Goal: Task Accomplishment & Management: Complete application form

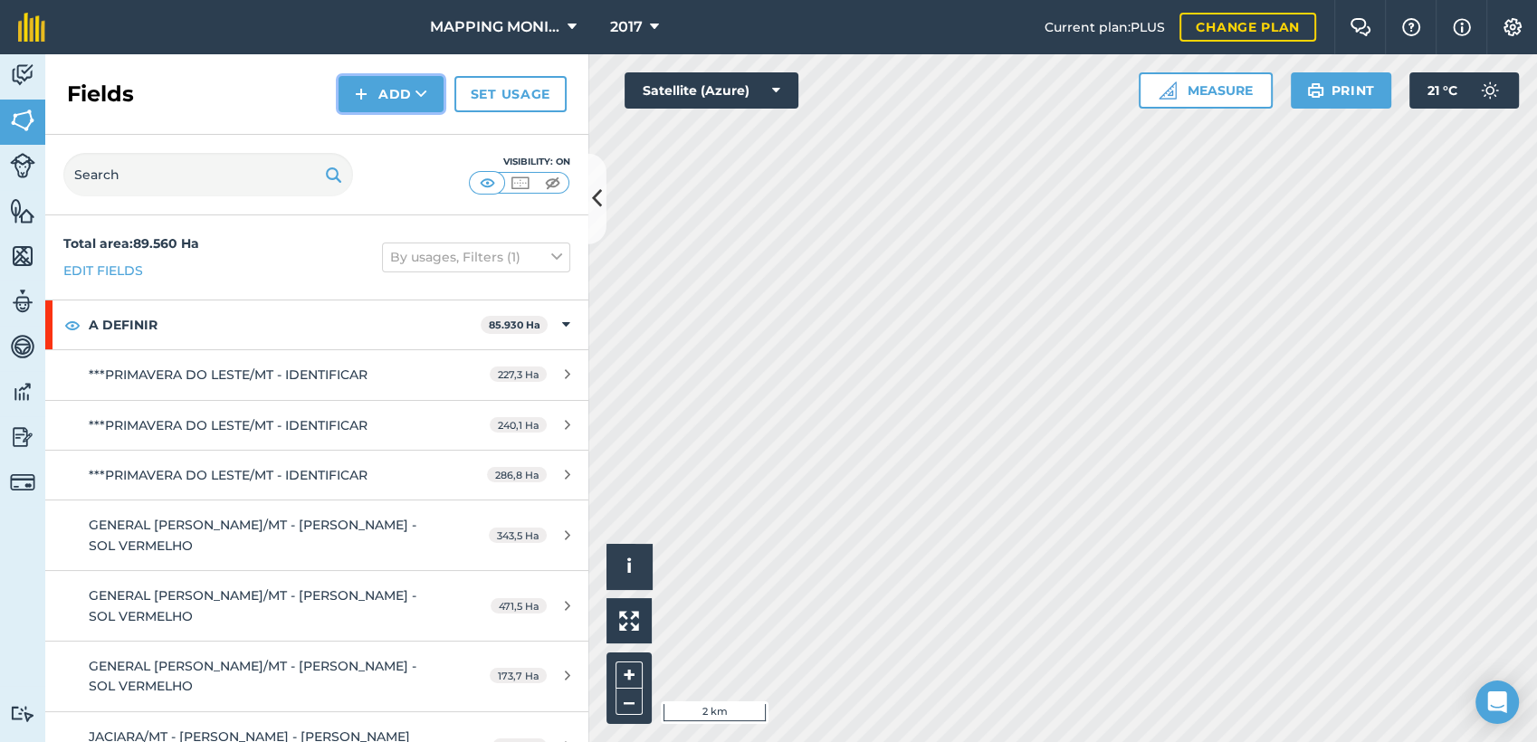
click at [407, 98] on button "Add" at bounding box center [391, 94] width 105 height 36
click at [405, 131] on link "Draw" at bounding box center [391, 135] width 100 height 40
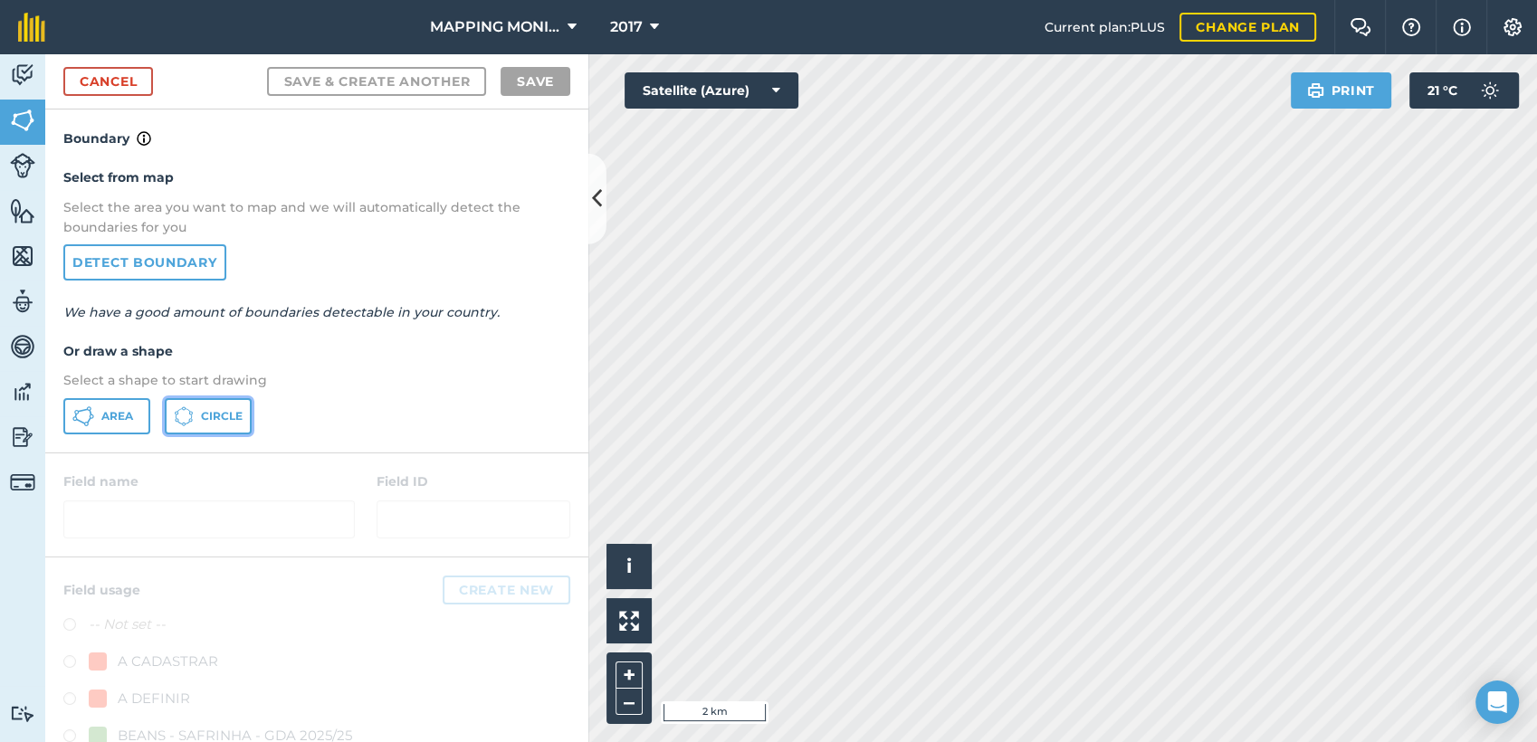
click at [232, 416] on span "Circle" at bounding box center [222, 416] width 42 height 14
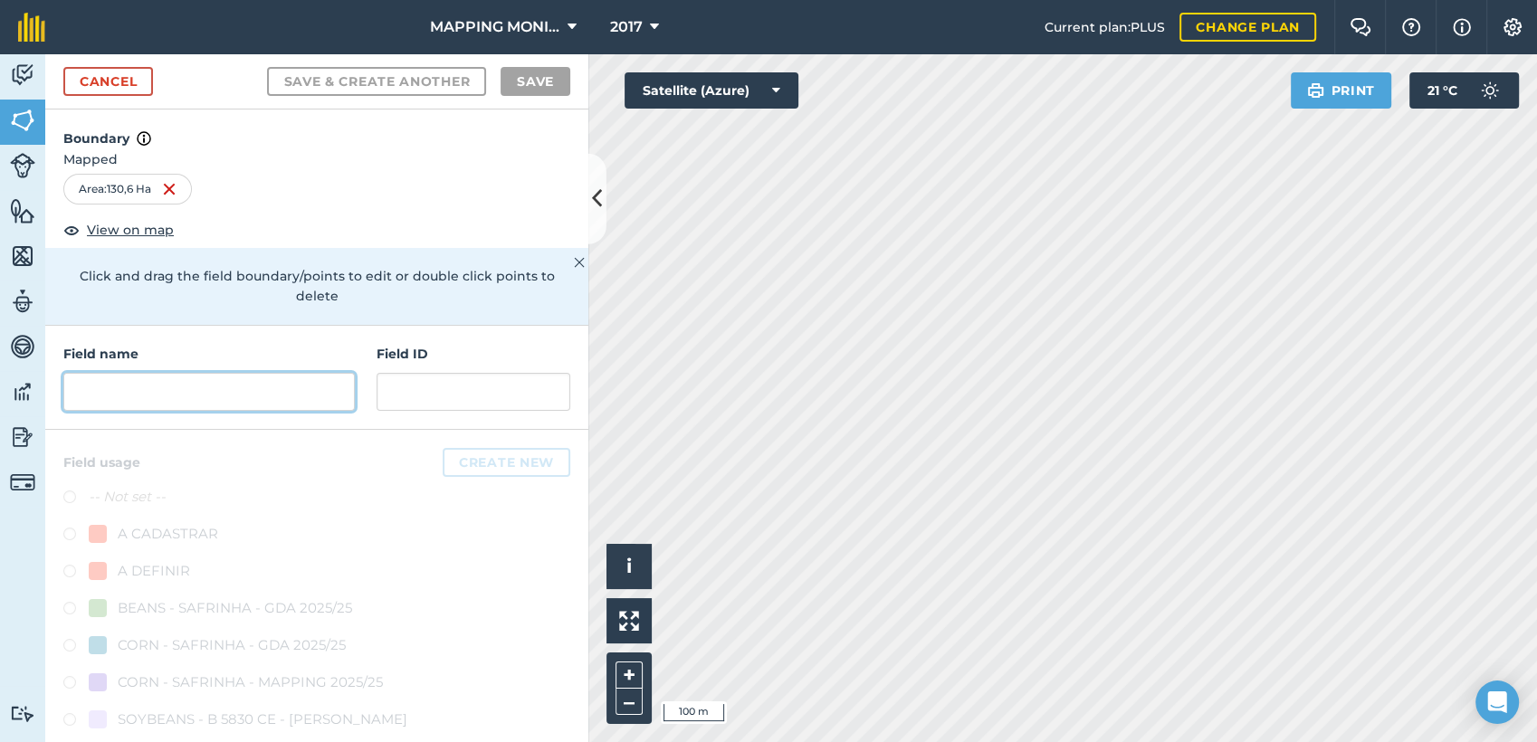
click at [222, 395] on input "text" at bounding box center [208, 392] width 291 height 38
click at [219, 388] on input "text" at bounding box center [208, 392] width 291 height 38
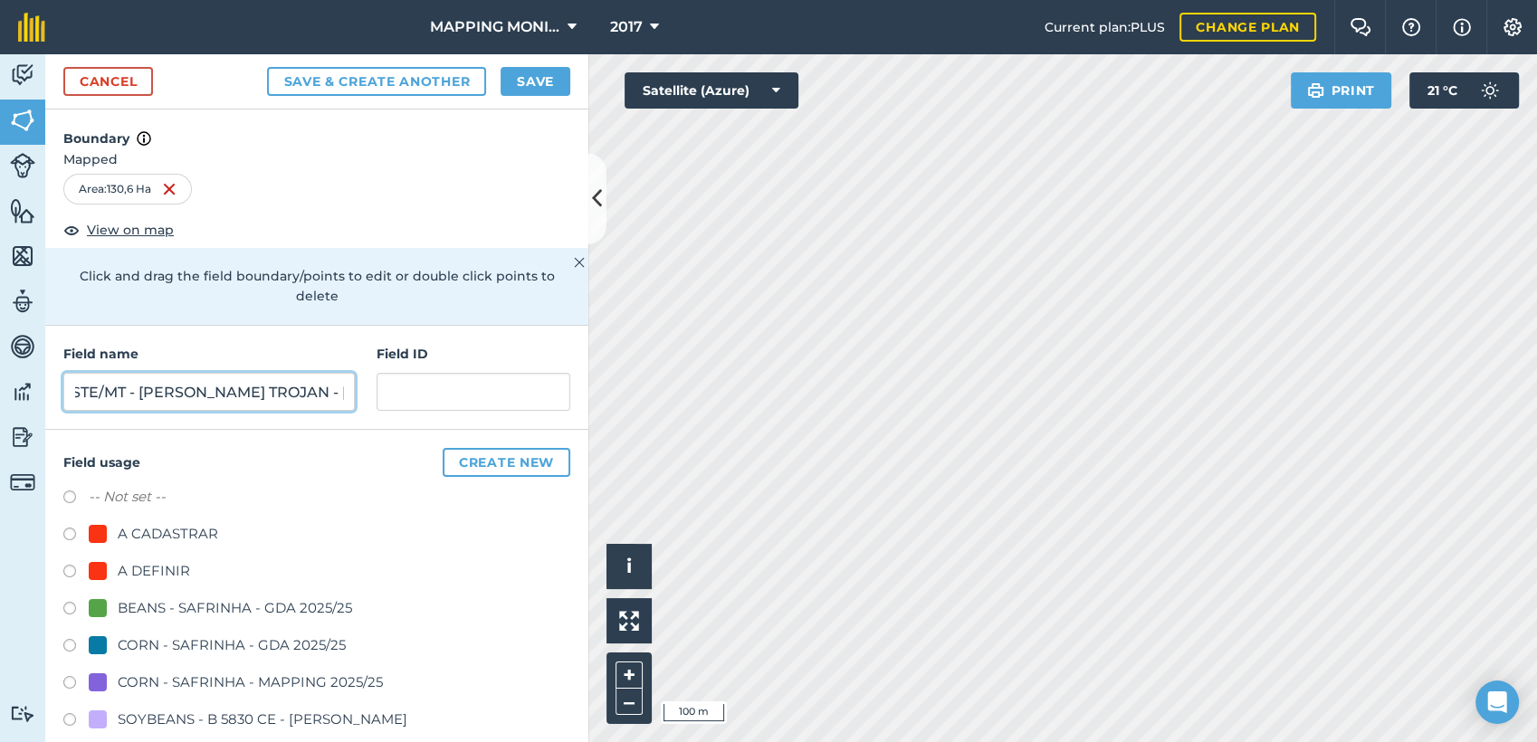
scroll to position [0, 167]
type input "PRIMAVERA DO LESTE/MT - [PERSON_NAME] TROJAN - [PERSON_NAME]"
click at [142, 575] on div "A DEFINIR" at bounding box center [154, 571] width 72 height 22
radio input "true"
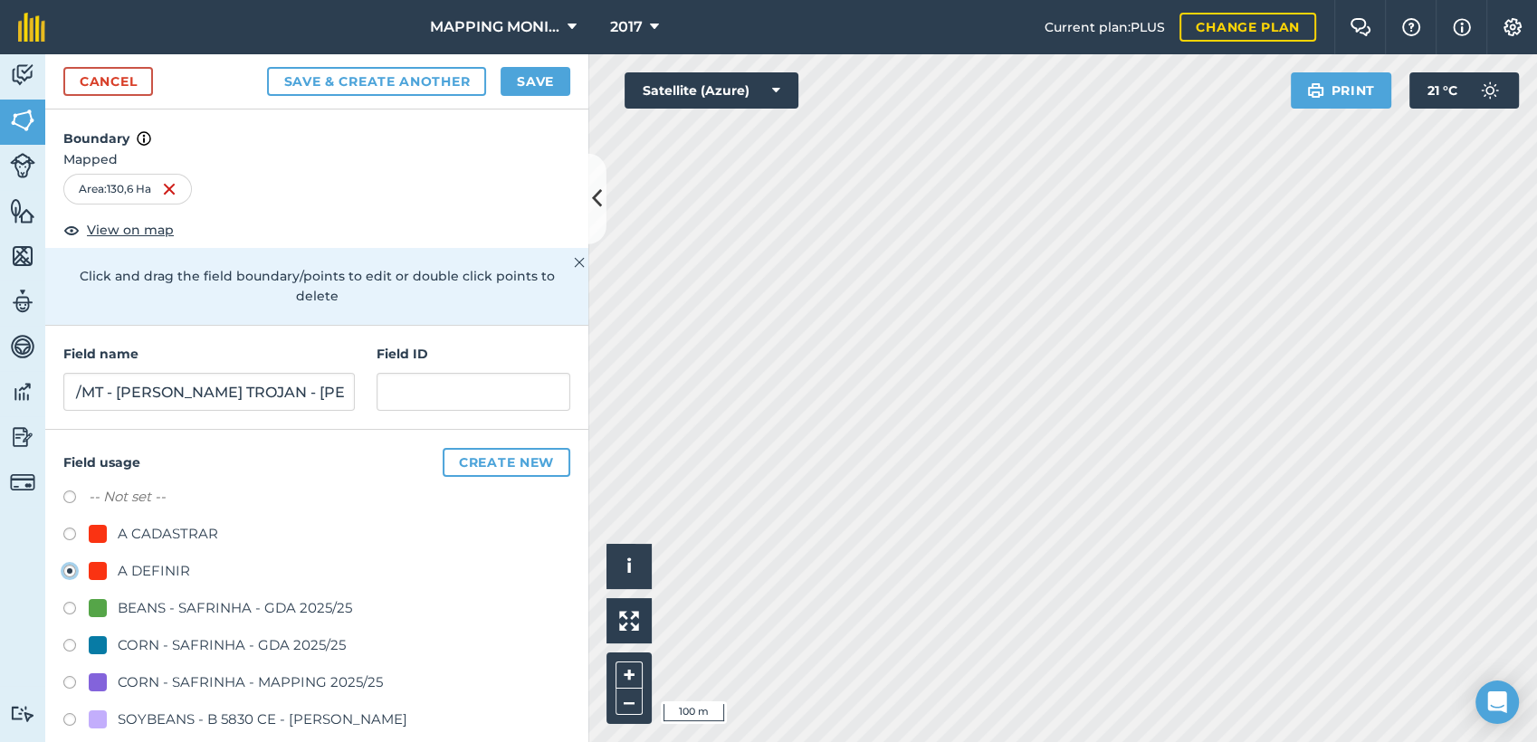
scroll to position [0, 0]
click at [536, 81] on button "Save" at bounding box center [536, 81] width 70 height 29
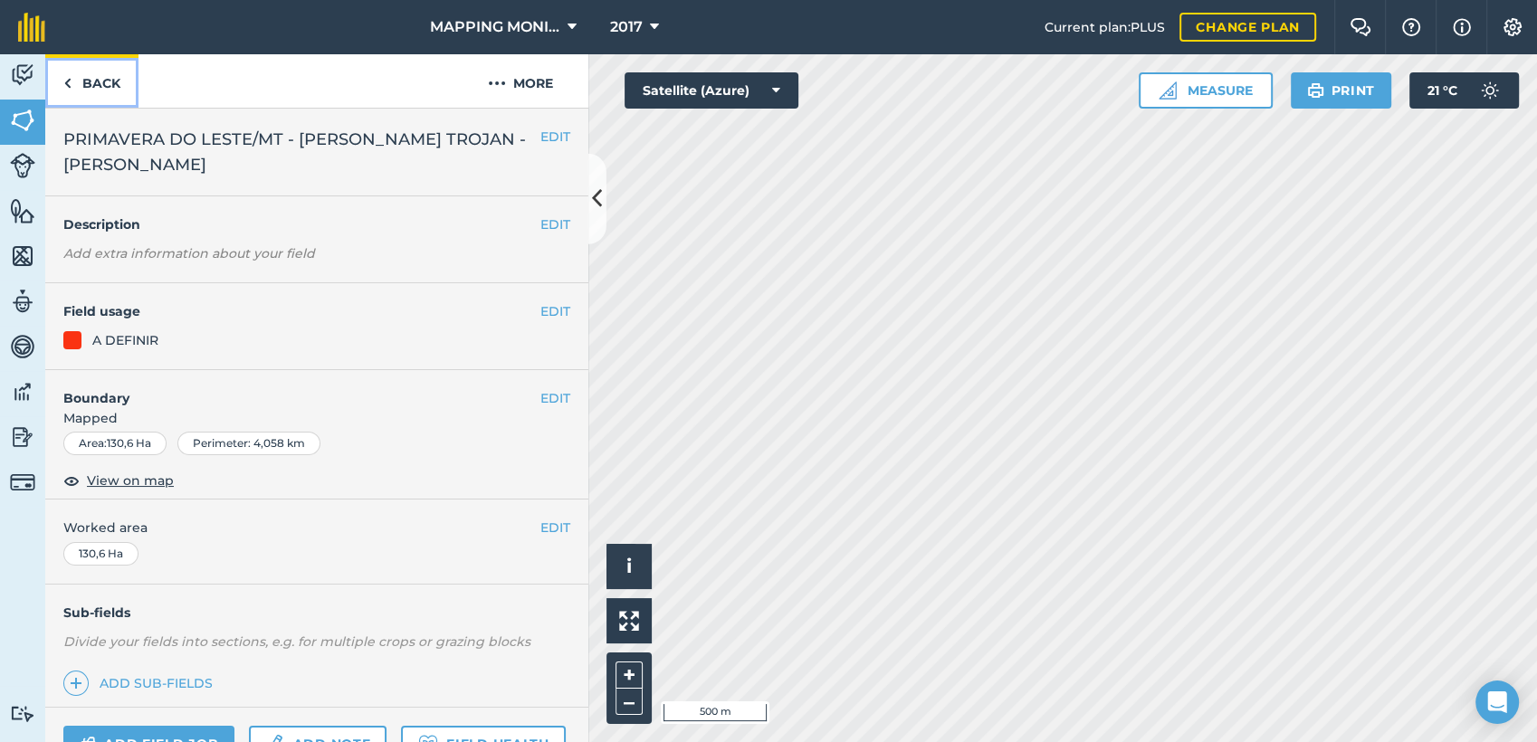
click at [104, 91] on link "Back" at bounding box center [91, 80] width 93 height 53
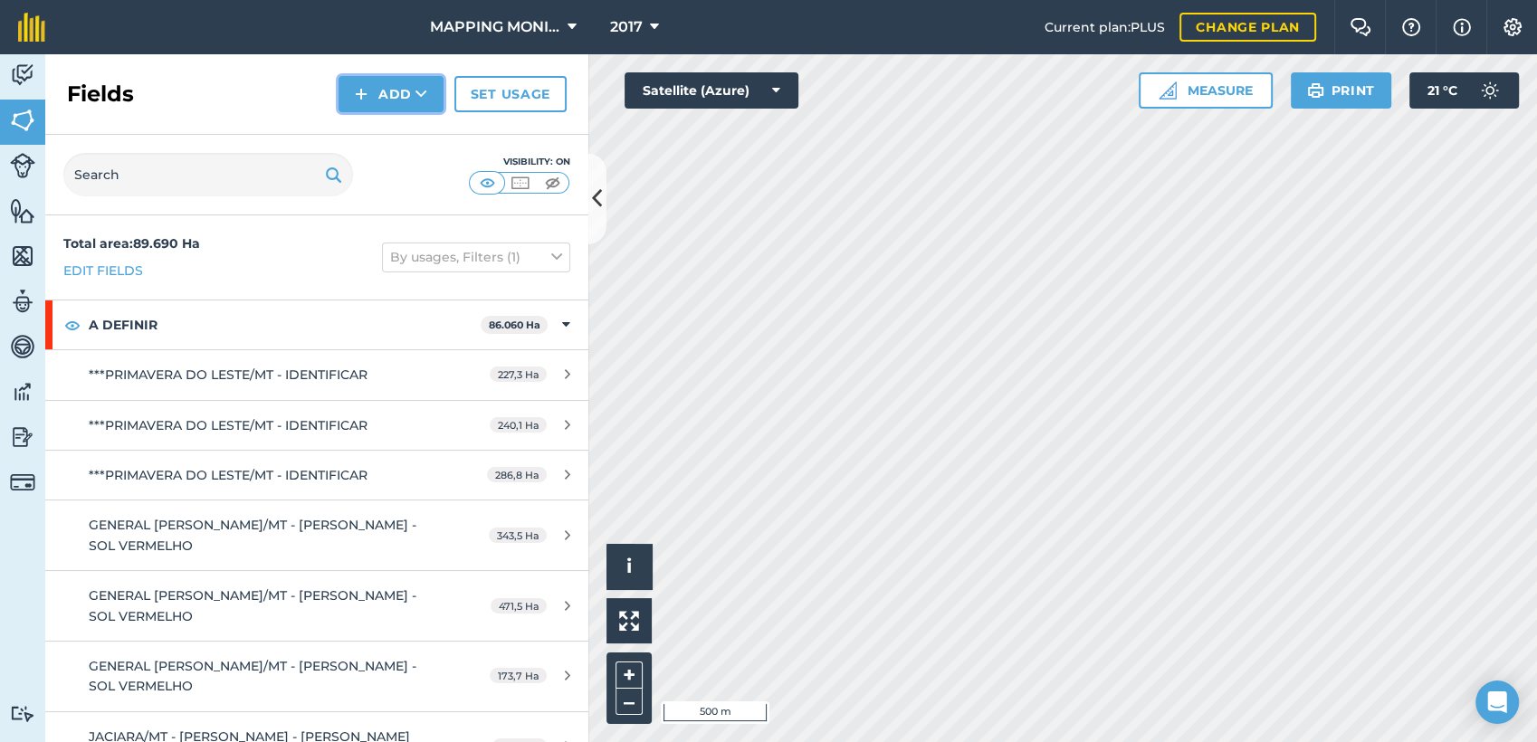
click at [431, 108] on button "Add" at bounding box center [391, 94] width 105 height 36
click at [416, 134] on link "Draw" at bounding box center [391, 135] width 100 height 40
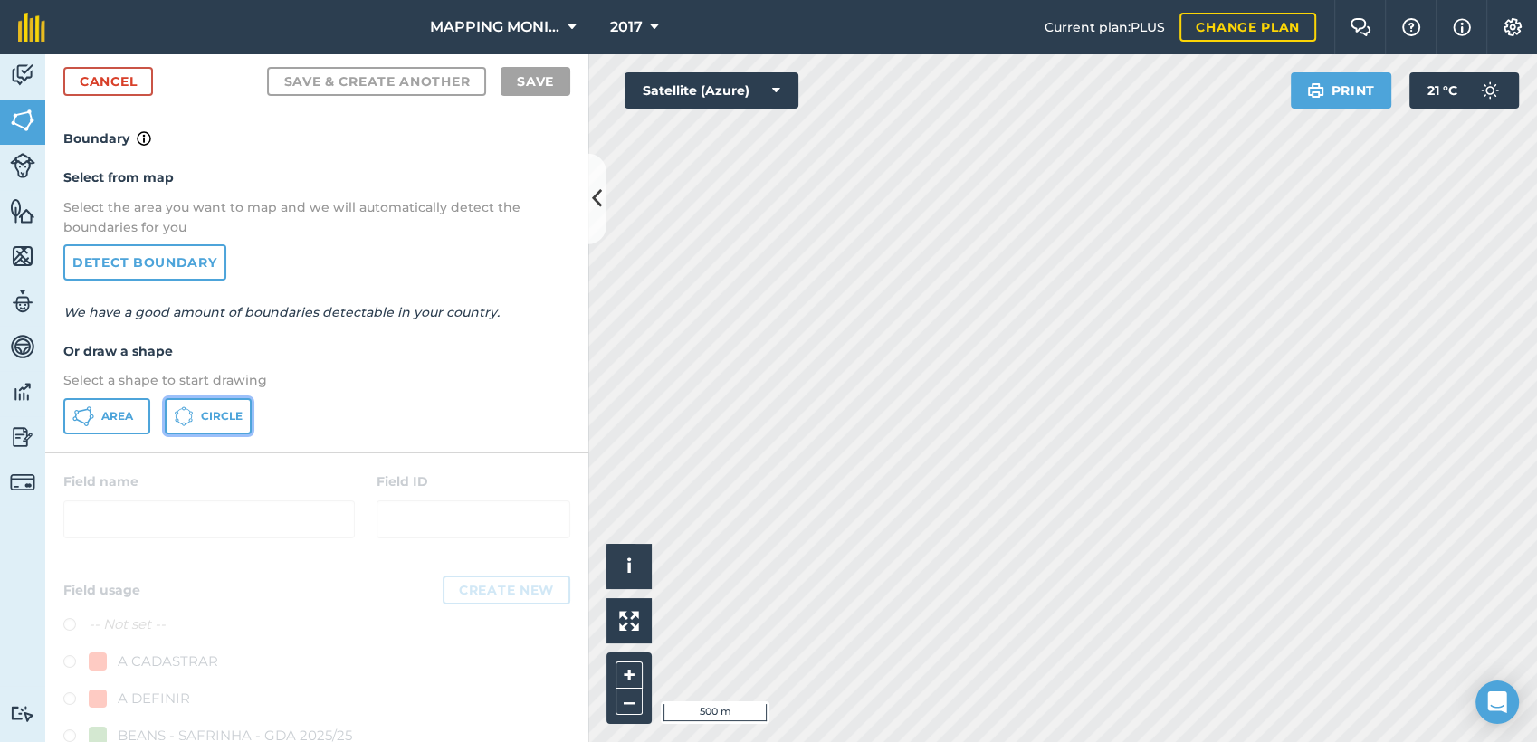
click at [233, 413] on span "Circle" at bounding box center [222, 416] width 42 height 14
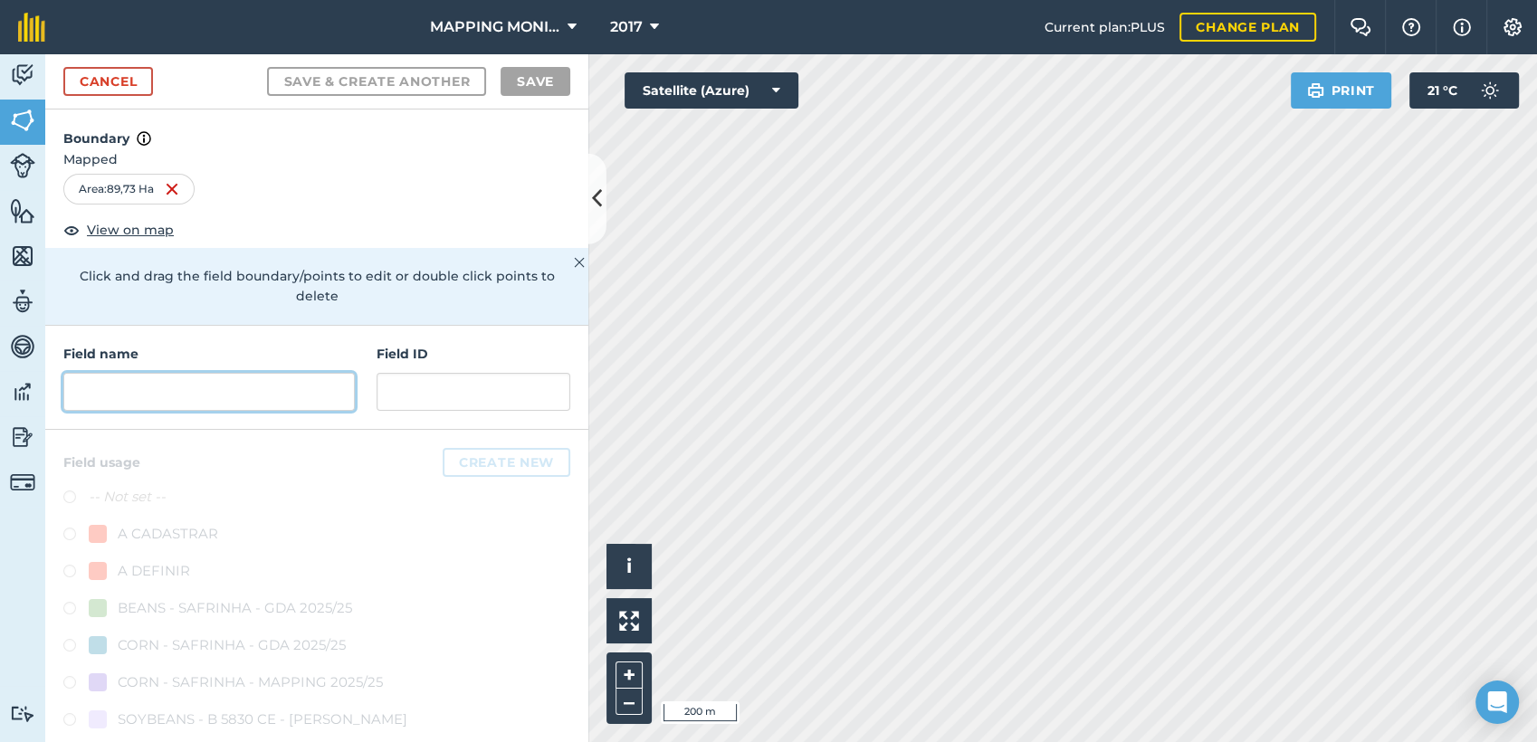
click at [219, 382] on input "text" at bounding box center [208, 392] width 291 height 38
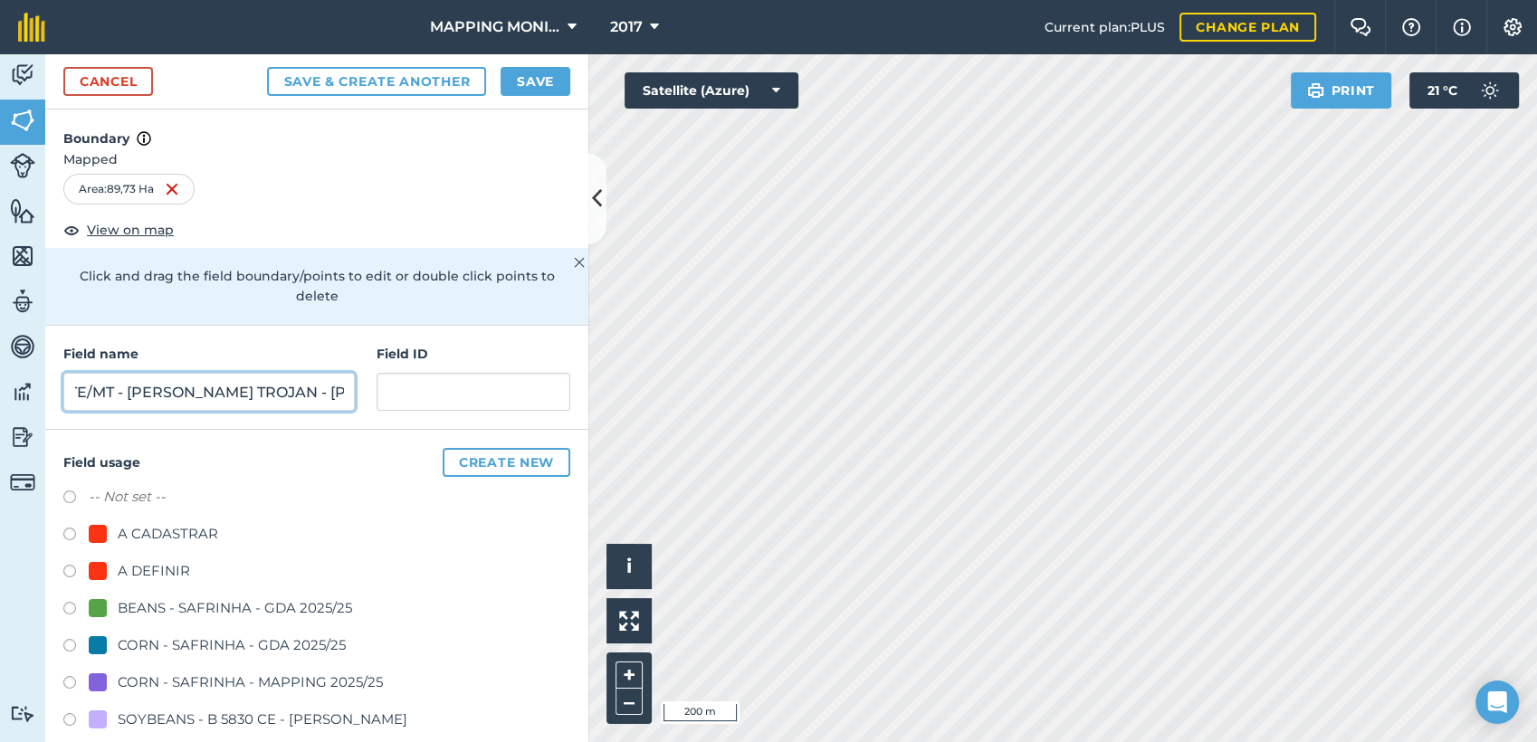
scroll to position [0, 167]
type input "PRIMAVERA DO LESTE/MT - [PERSON_NAME] TROJAN - [PERSON_NAME]"
click at [145, 568] on div "A DEFINIR" at bounding box center [154, 571] width 72 height 22
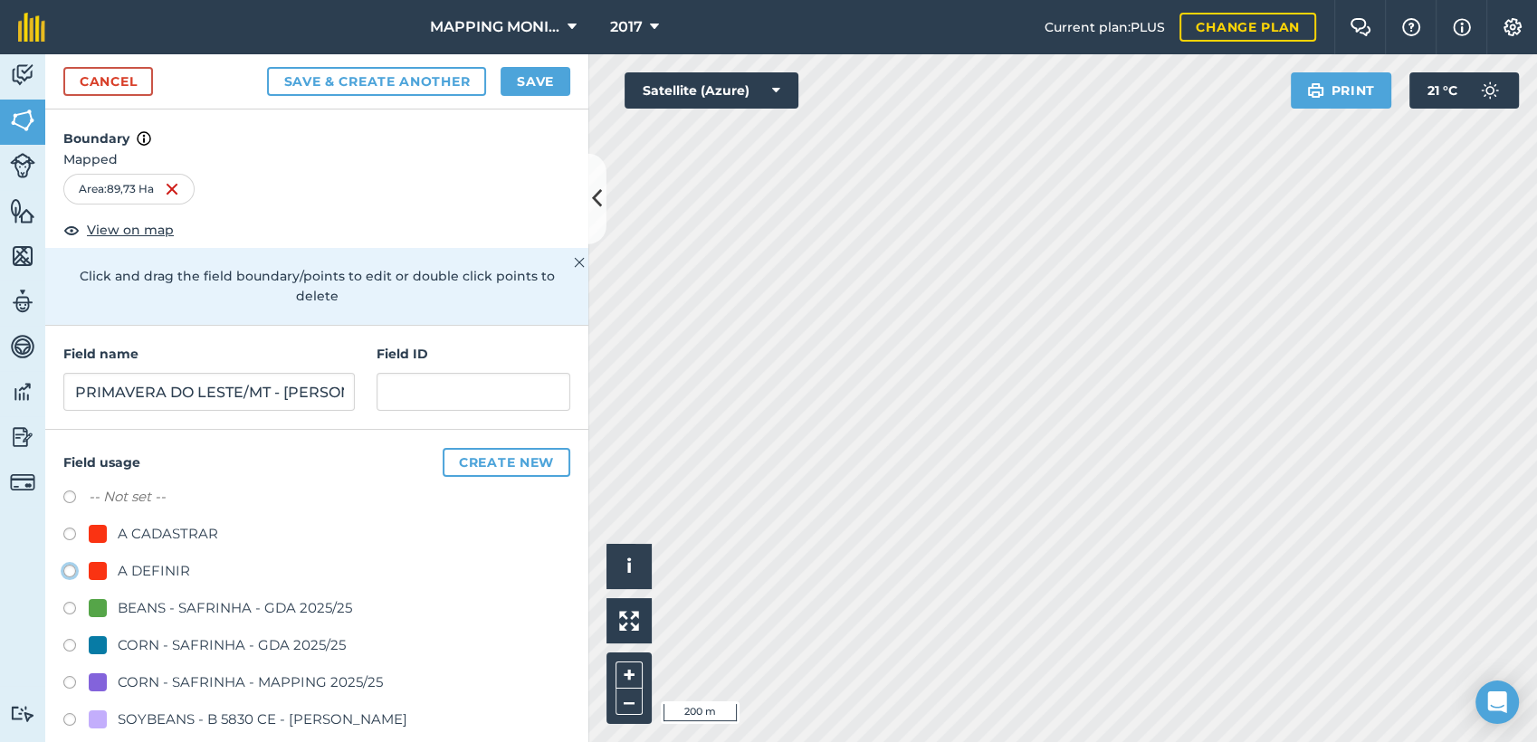
radio input "true"
click at [147, 389] on input "PRIMAVERA DO LESTE/MT - [PERSON_NAME] TROJAN - [PERSON_NAME]" at bounding box center [208, 392] width 291 height 38
click at [147, 388] on input "PRIMAVERA DO LESTE/MT - [PERSON_NAME] TROJAN - [PERSON_NAME]" at bounding box center [208, 392] width 291 height 38
click at [544, 81] on button "Save" at bounding box center [536, 81] width 70 height 29
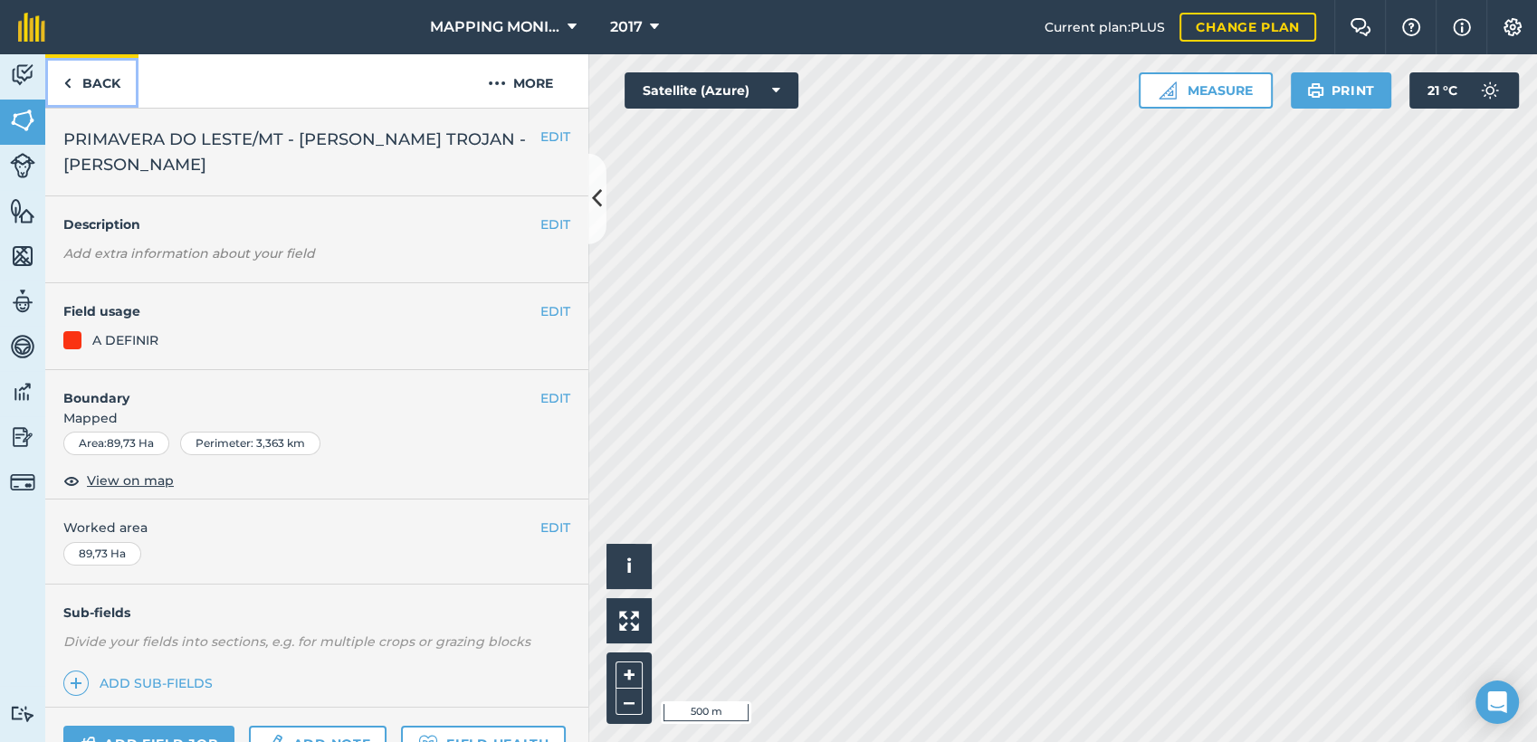
click at [116, 81] on link "Back" at bounding box center [91, 80] width 93 height 53
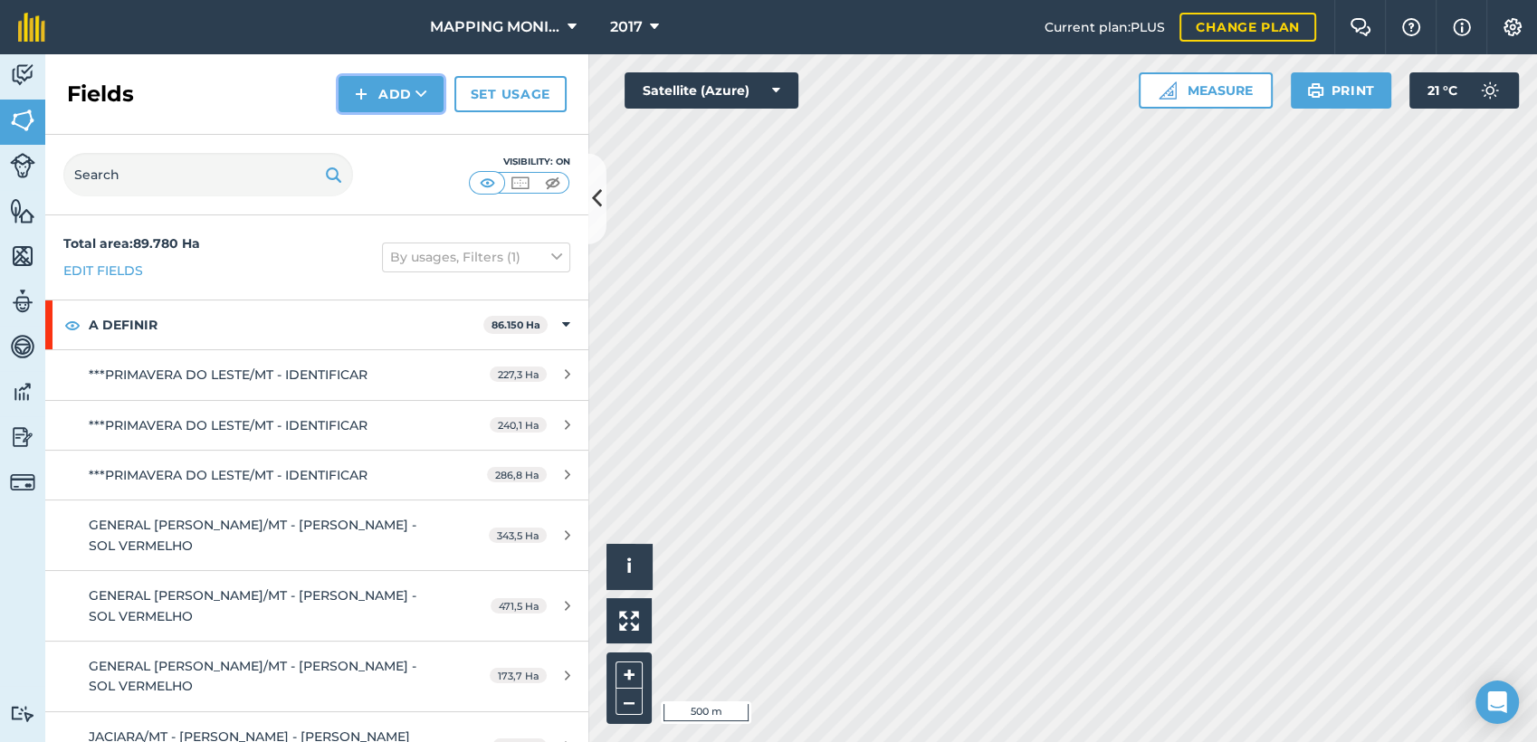
click at [416, 91] on icon at bounding box center [421, 94] width 12 height 18
click at [410, 128] on link "Draw" at bounding box center [391, 135] width 100 height 40
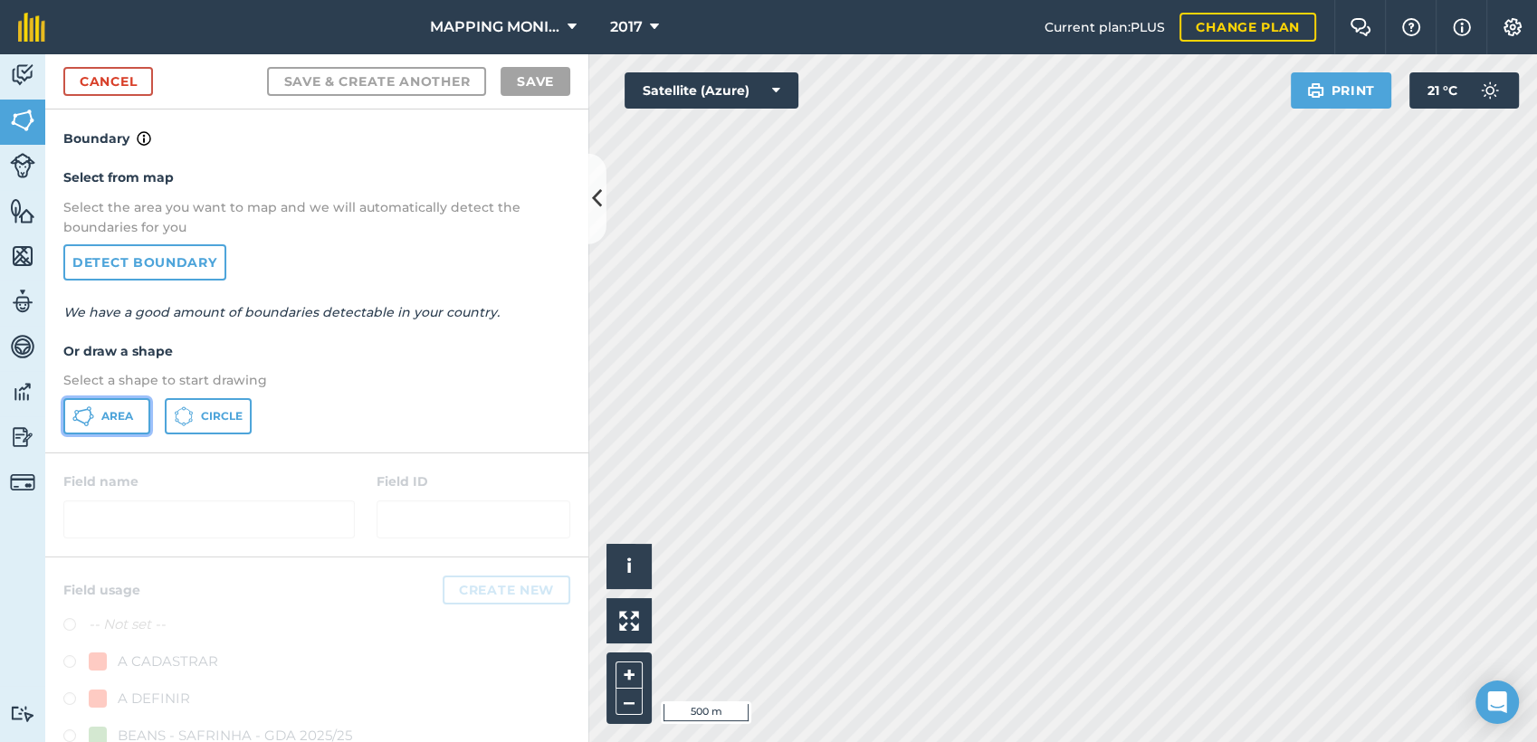
drag, startPoint x: 130, startPoint y: 417, endPoint x: 920, endPoint y: 453, distance: 791.0
click at [130, 417] on span "Area" at bounding box center [117, 416] width 32 height 14
click at [198, 412] on button "Circle" at bounding box center [208, 416] width 87 height 36
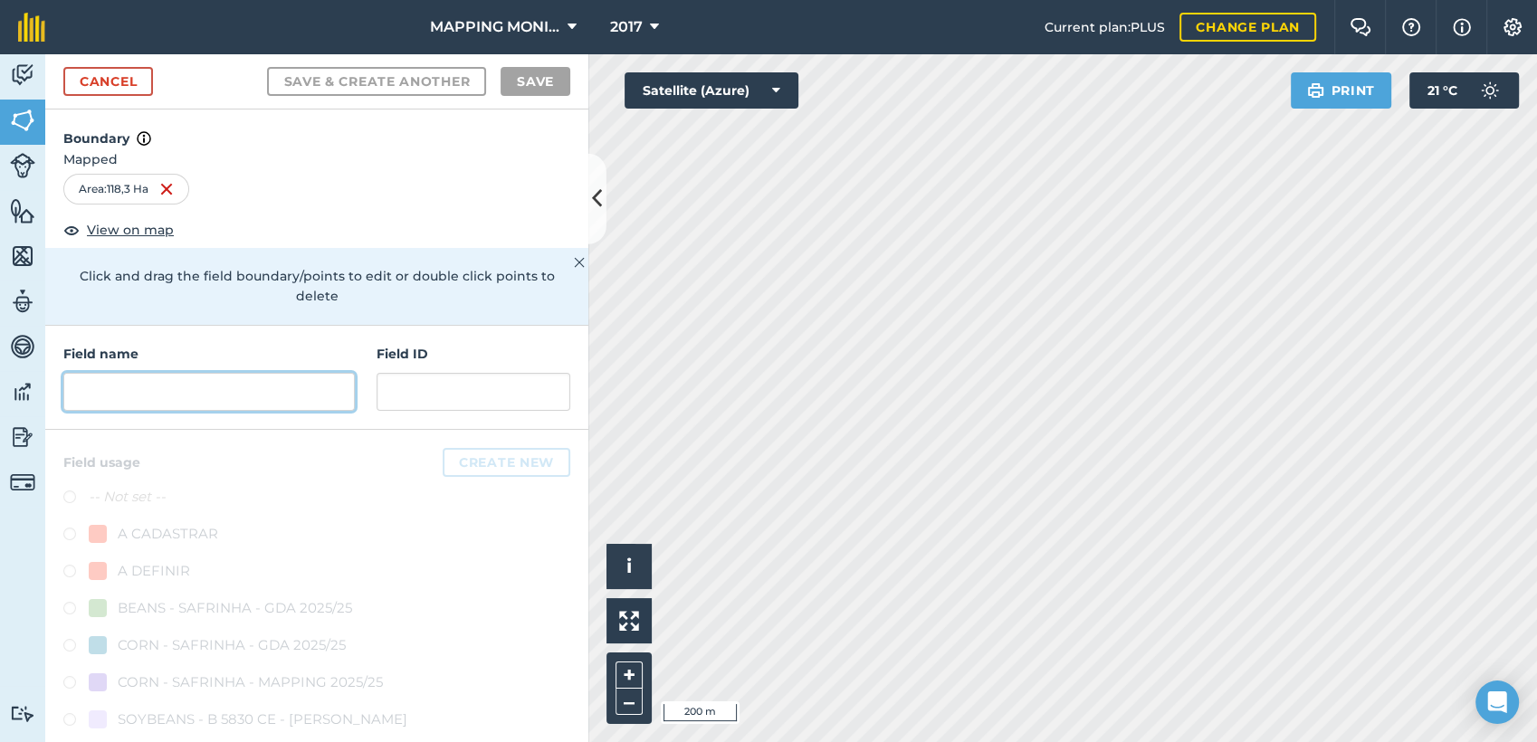
click at [253, 380] on input "text" at bounding box center [208, 392] width 291 height 38
paste input "PRIMAVERA DO LESTE/MT - [PERSON_NAME] TROJAN - [PERSON_NAME]"
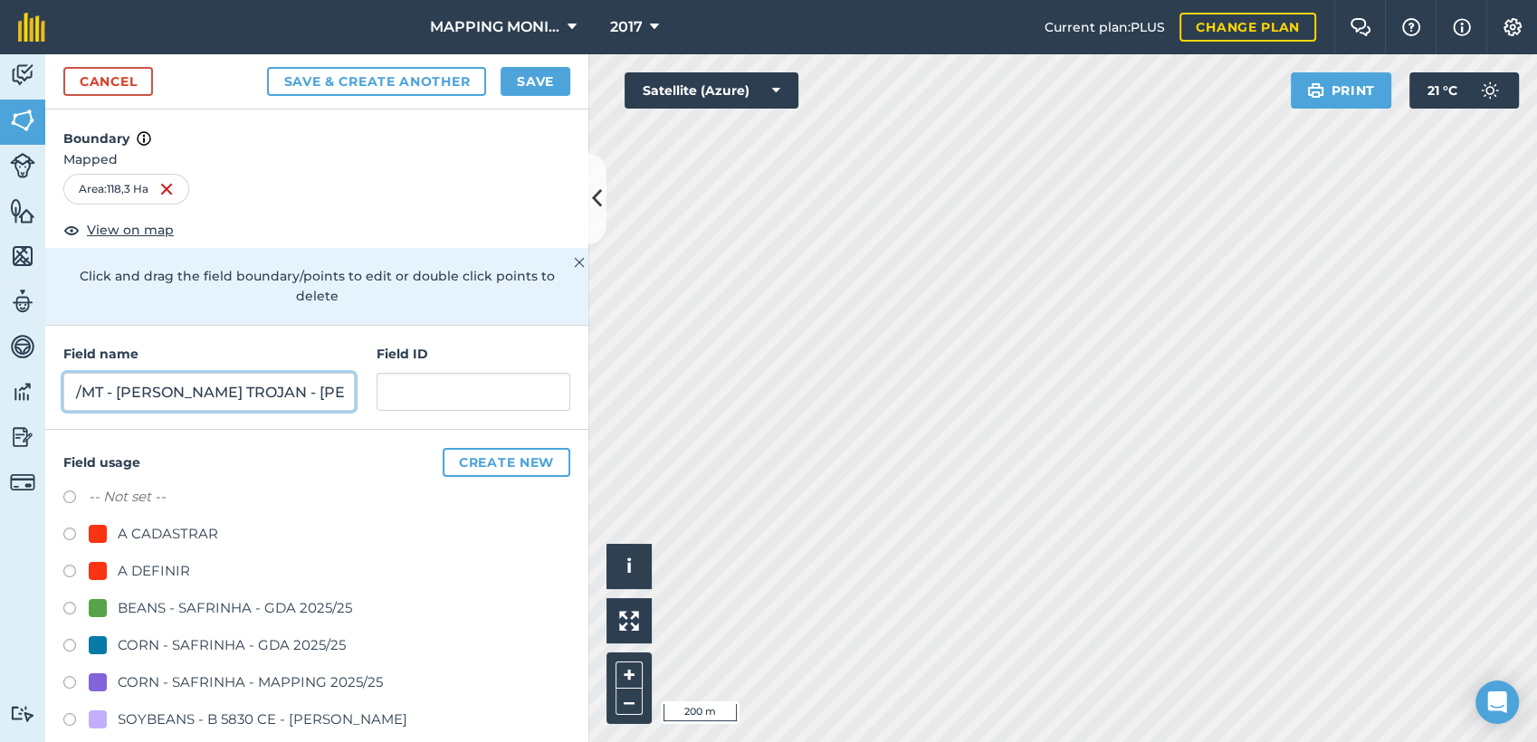
type input "PRIMAVERA DO LESTE/MT - [PERSON_NAME] TROJAN - [PERSON_NAME]"
click at [166, 565] on div "A DEFINIR" at bounding box center [154, 571] width 72 height 22
radio input "true"
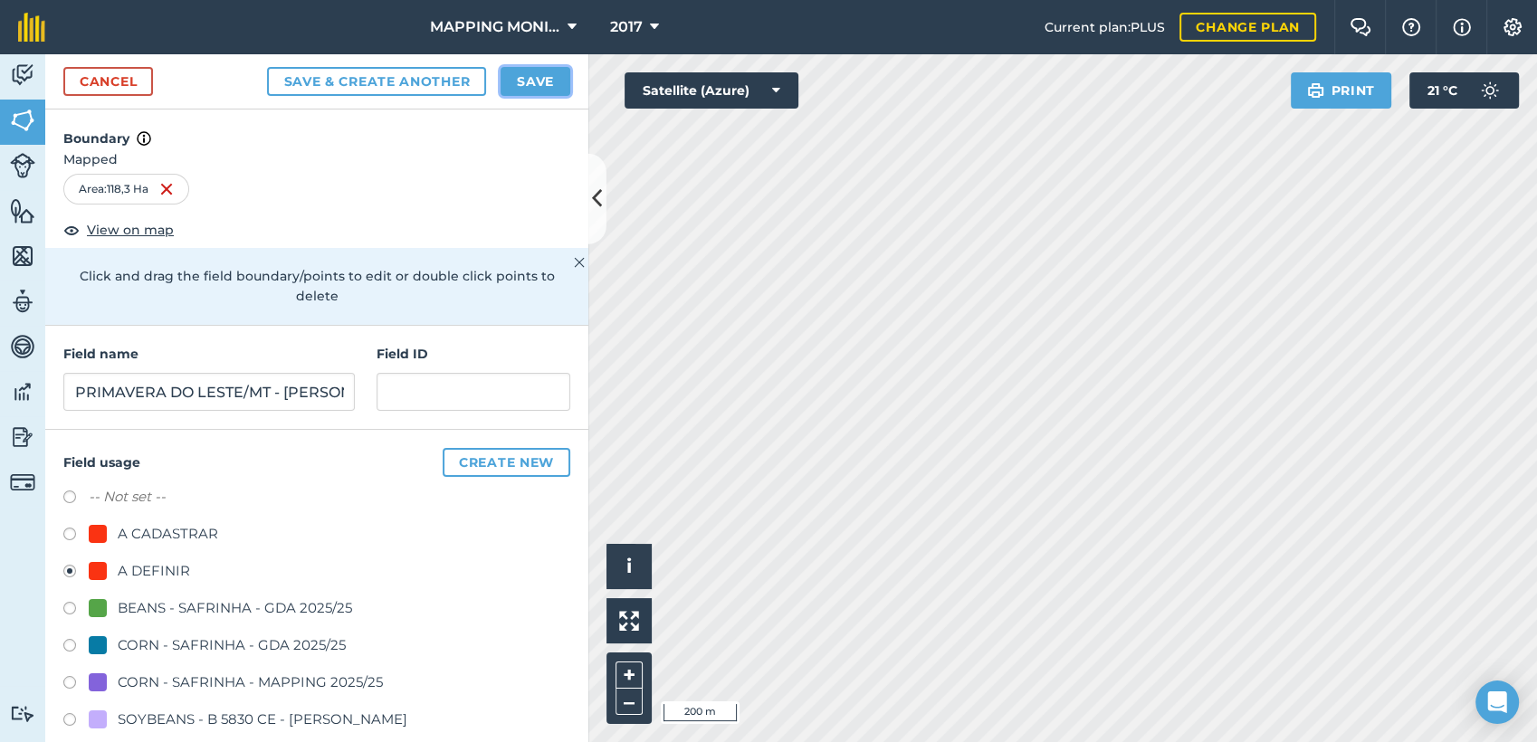
click at [535, 90] on button "Save" at bounding box center [536, 81] width 70 height 29
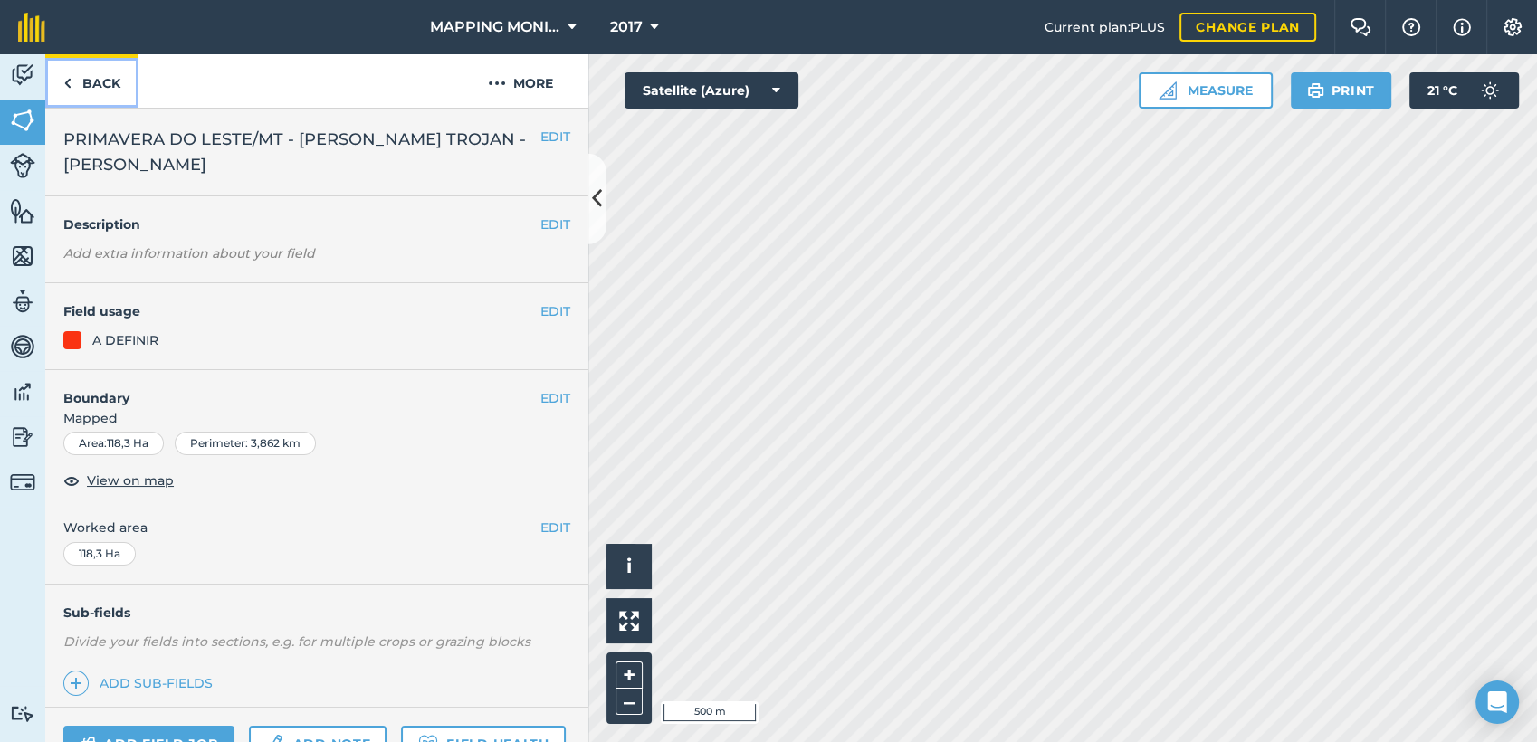
click at [100, 85] on link "Back" at bounding box center [91, 80] width 93 height 53
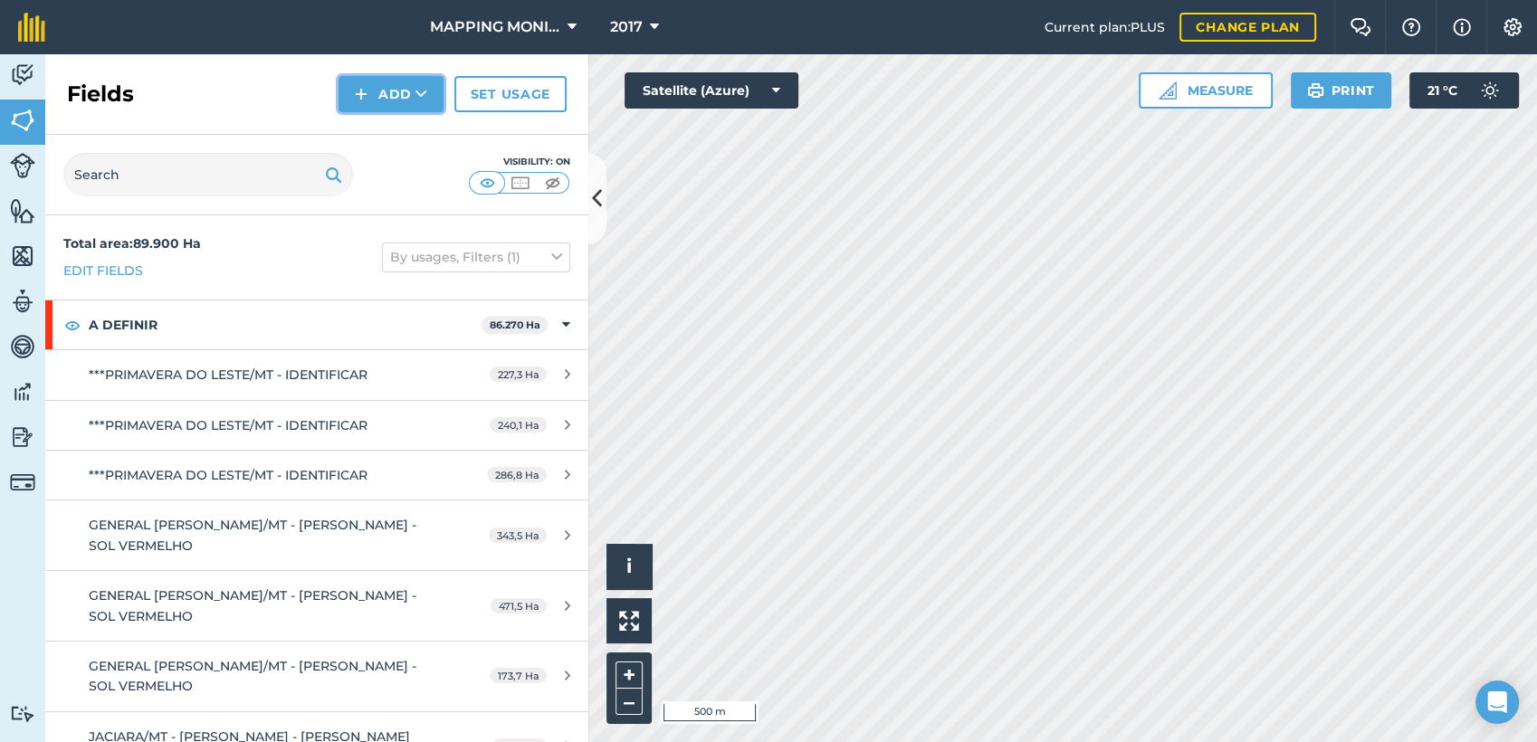
click at [434, 96] on button "Add" at bounding box center [391, 94] width 105 height 36
click at [405, 131] on link "Draw" at bounding box center [391, 135] width 100 height 40
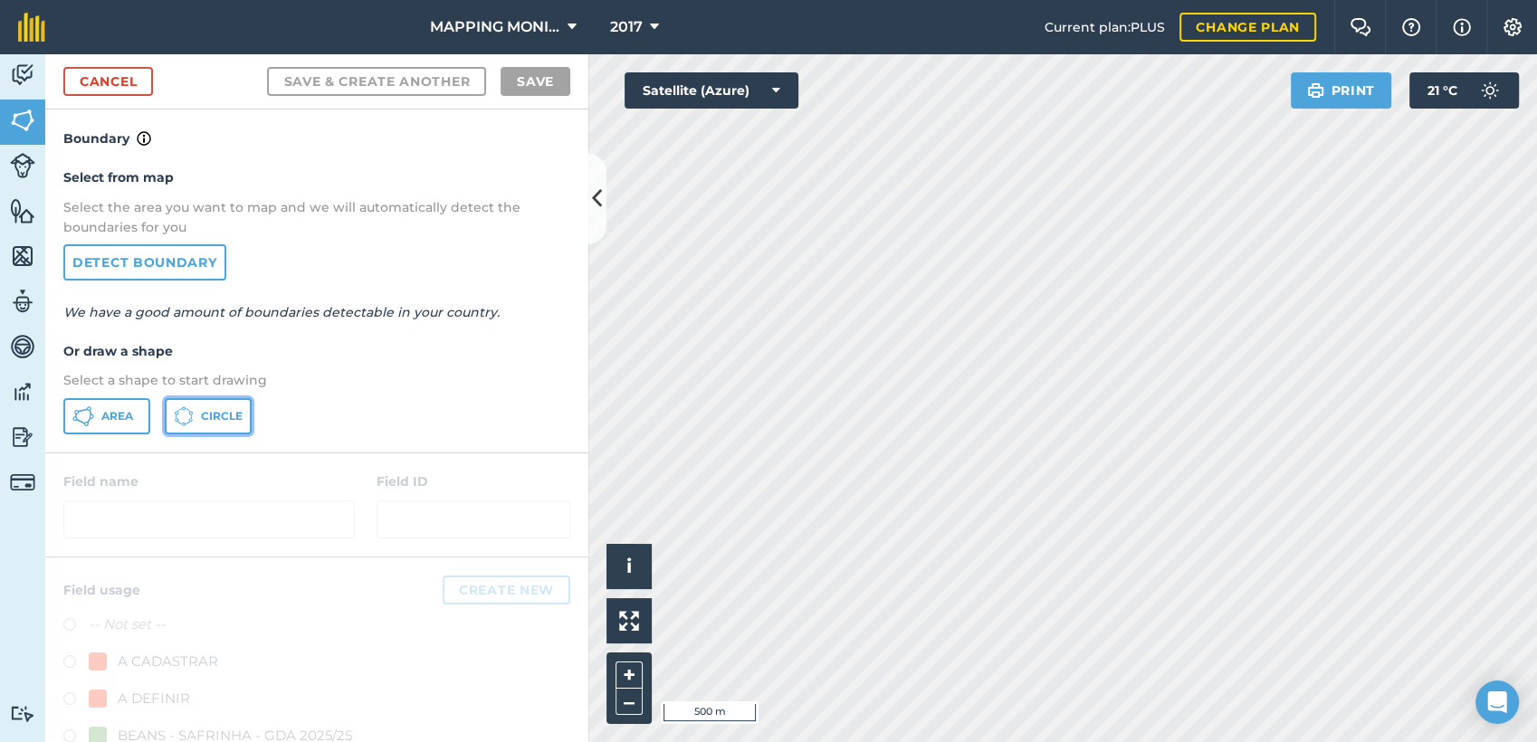
click at [228, 418] on span "Circle" at bounding box center [222, 416] width 42 height 14
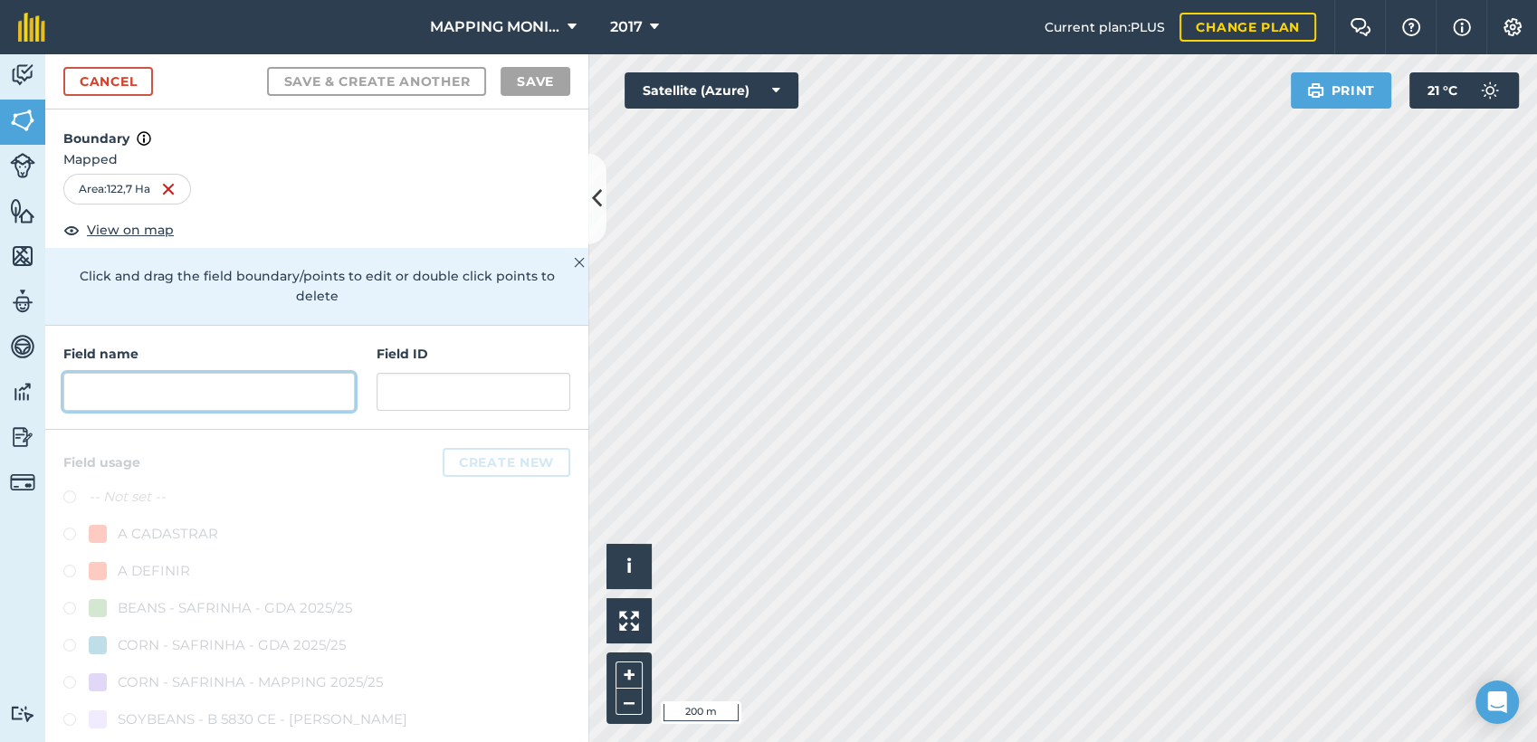
click at [267, 400] on input "text" at bounding box center [208, 392] width 291 height 38
paste input "PRIMAVERA DO LESTE/MT - [PERSON_NAME] TROJAN - [PERSON_NAME]"
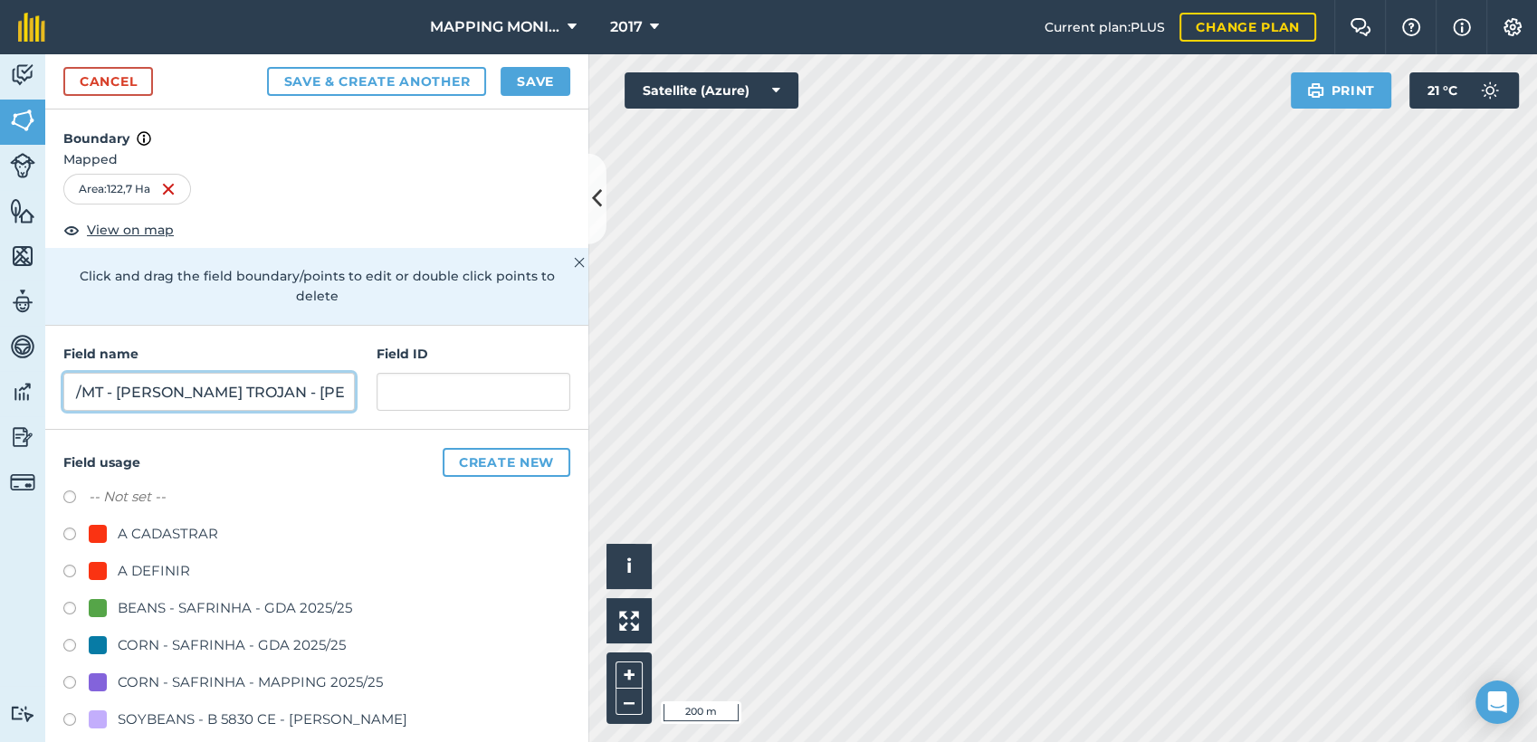
type input "PRIMAVERA DO LESTE/MT - [PERSON_NAME] TROJAN - [PERSON_NAME]"
click at [167, 560] on div "A DEFINIR" at bounding box center [154, 571] width 72 height 22
radio input "true"
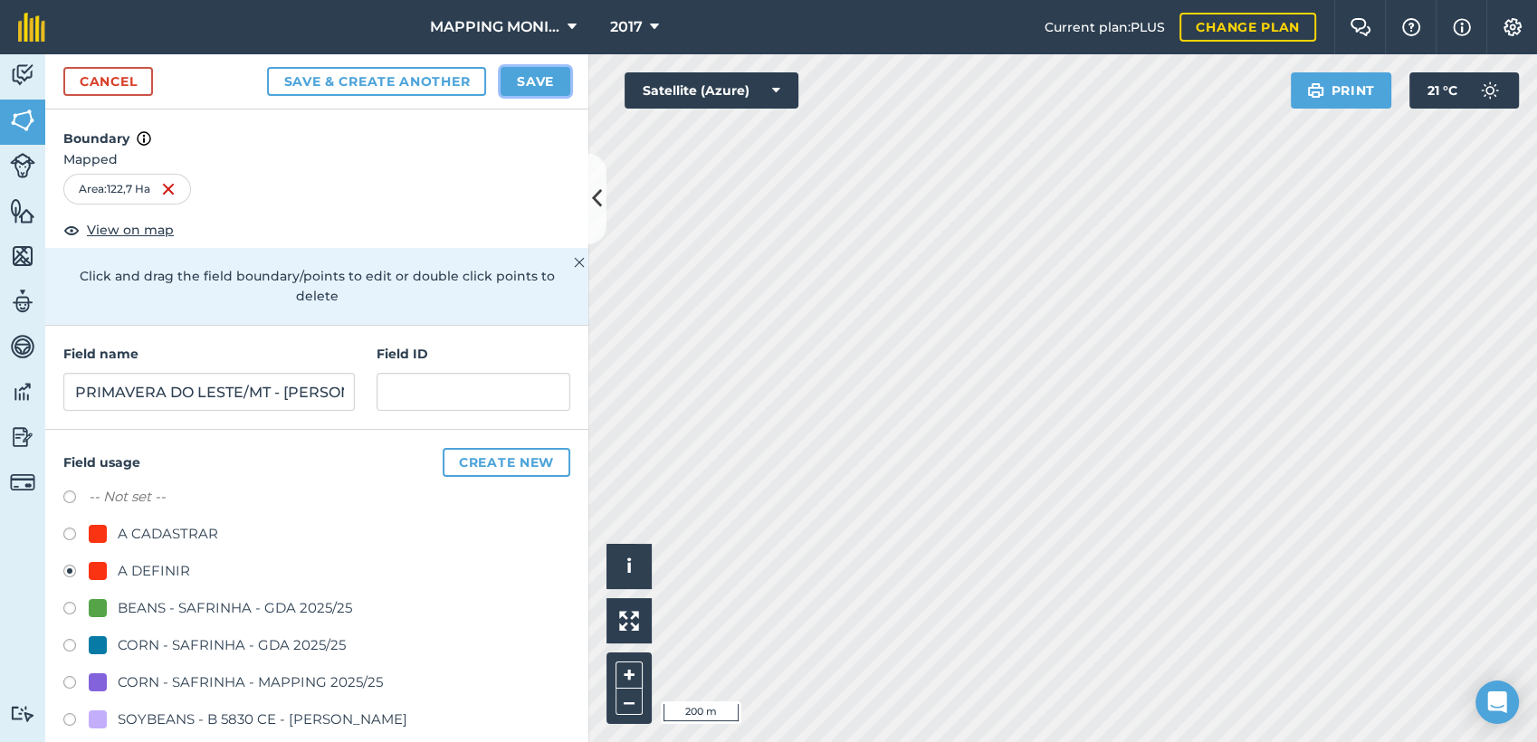
click at [552, 83] on button "Save" at bounding box center [536, 81] width 70 height 29
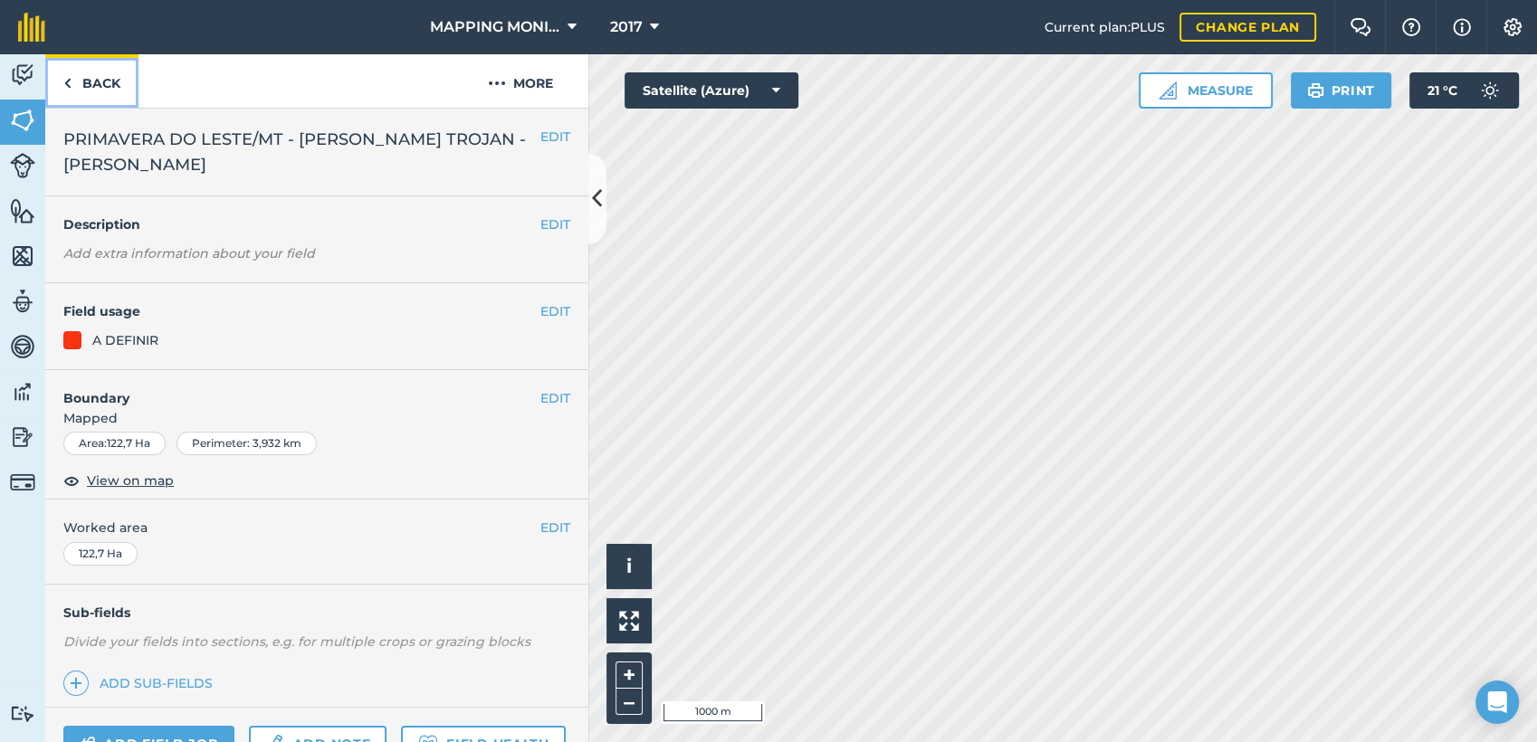
click at [95, 92] on link "Back" at bounding box center [91, 80] width 93 height 53
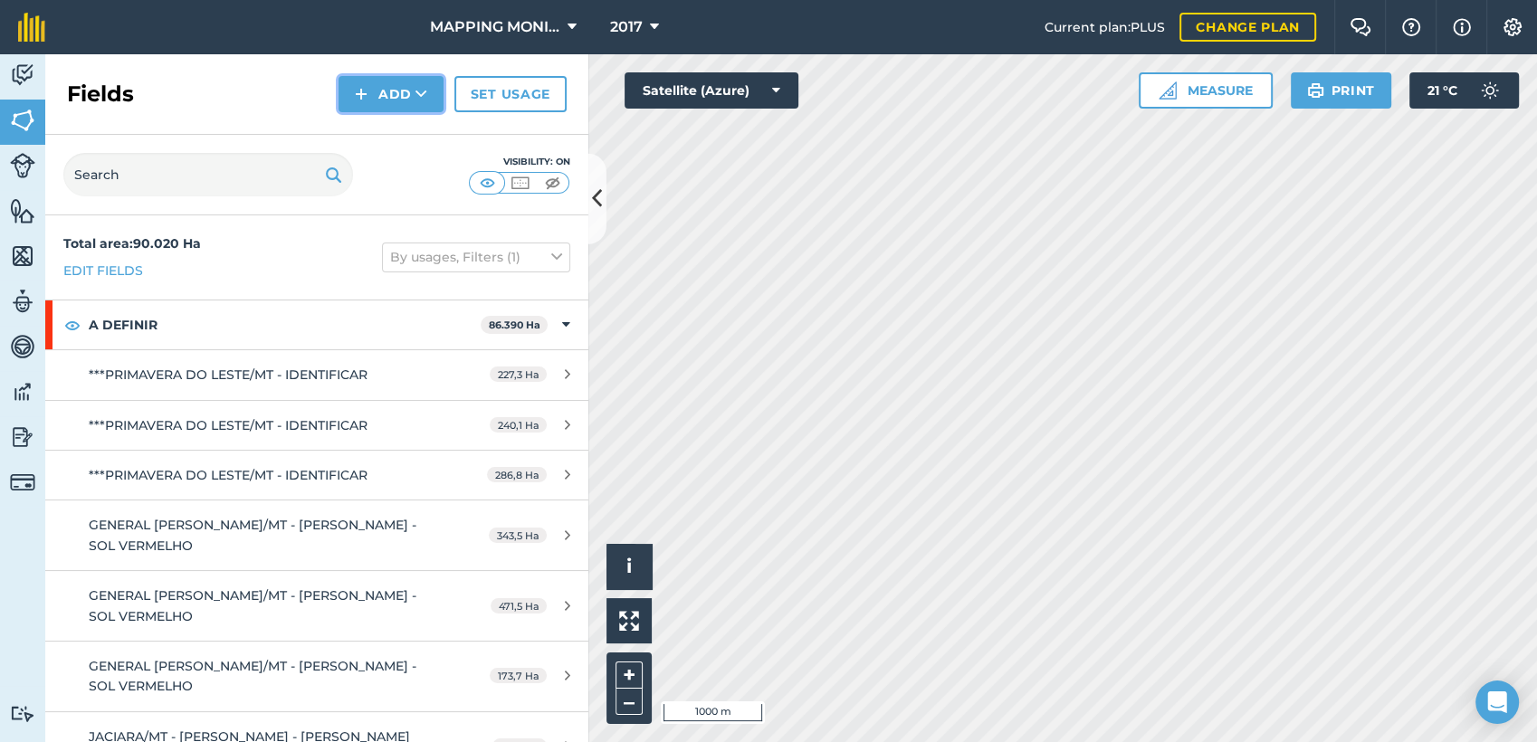
click at [432, 91] on button "Add" at bounding box center [391, 94] width 105 height 36
click at [415, 128] on link "Draw" at bounding box center [391, 135] width 100 height 40
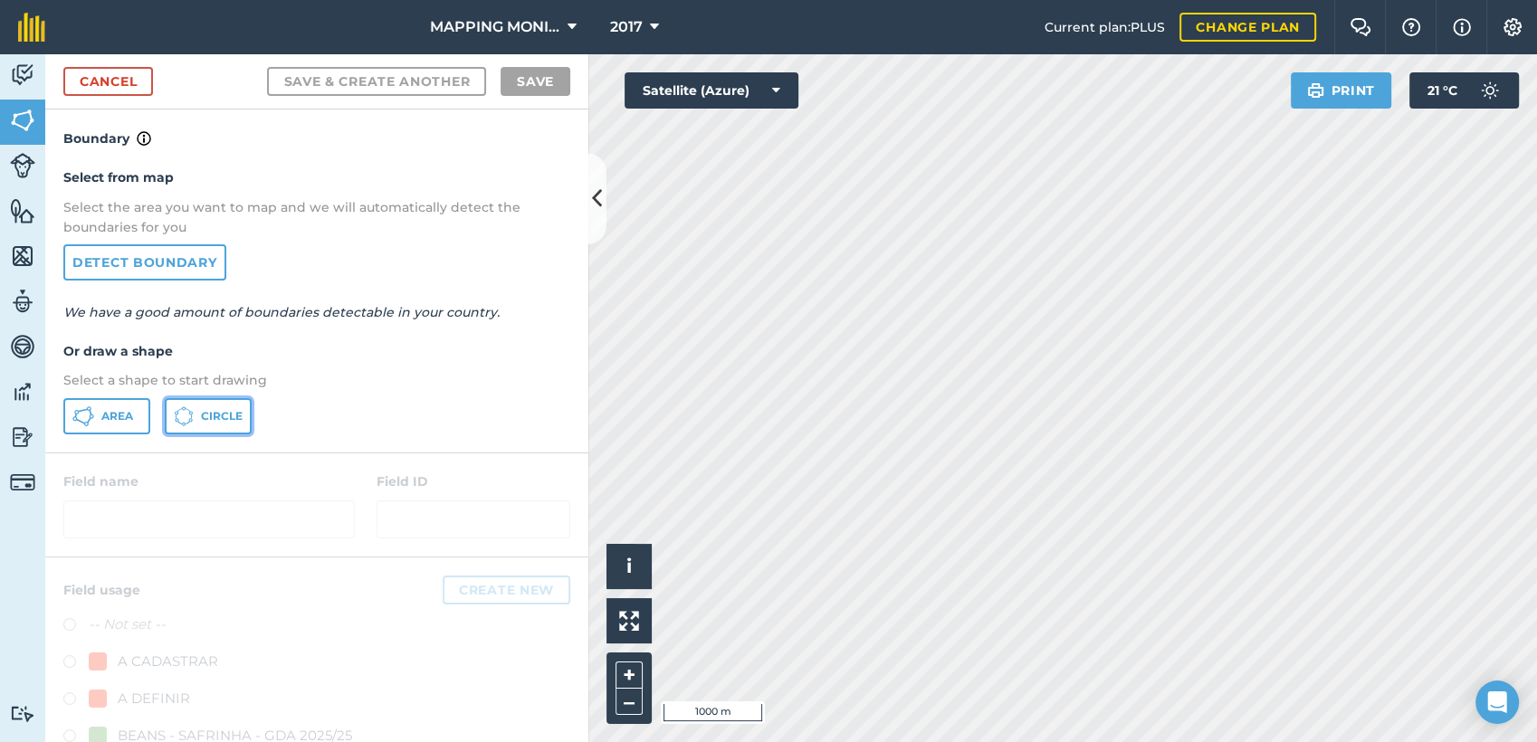
click at [234, 413] on span "Circle" at bounding box center [222, 416] width 42 height 14
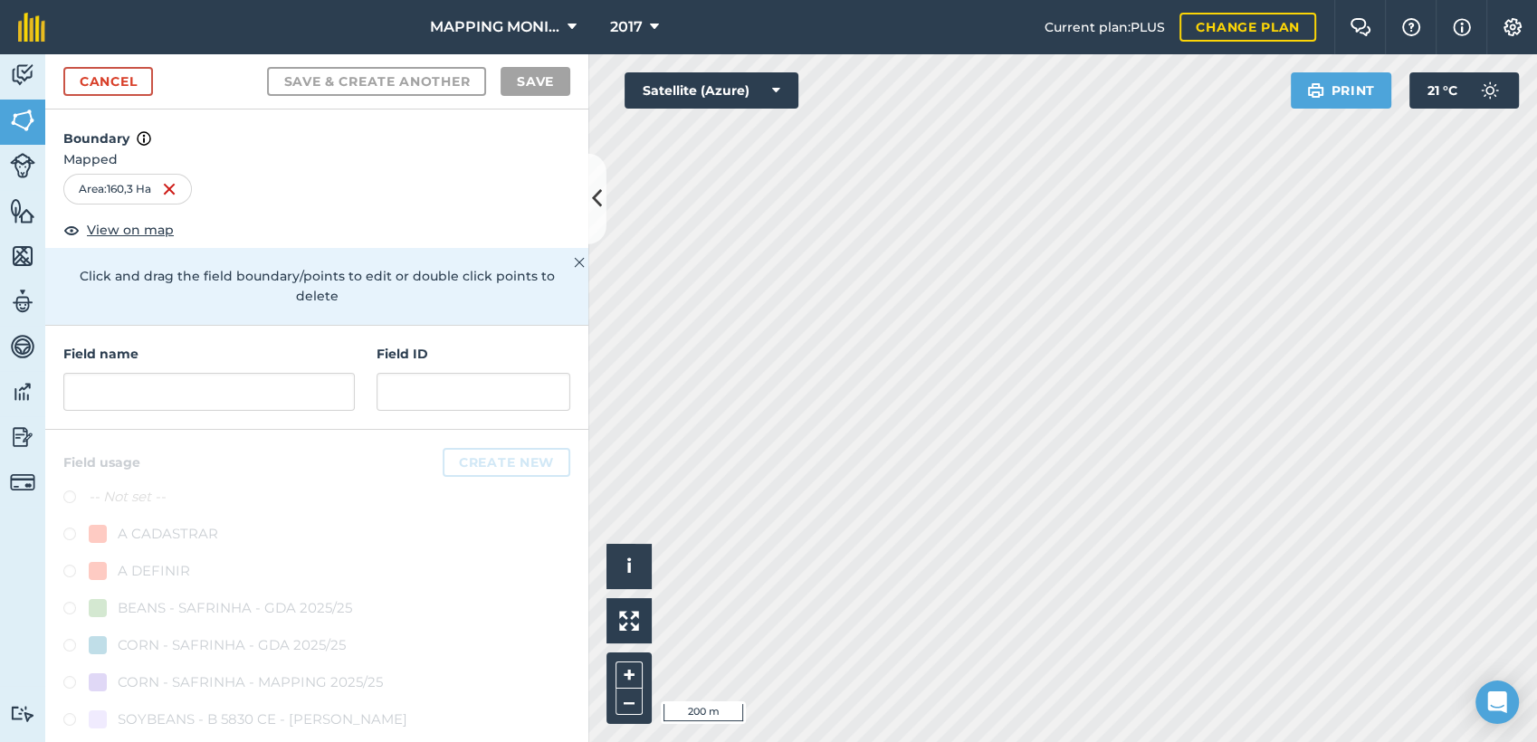
click at [284, 416] on div "Field name Field ID" at bounding box center [316, 378] width 543 height 104
click at [304, 397] on input "text" at bounding box center [208, 392] width 291 height 38
paste input "PRIMAVERA DO LESTE/MT - [PERSON_NAME] TROJAN - [PERSON_NAME]"
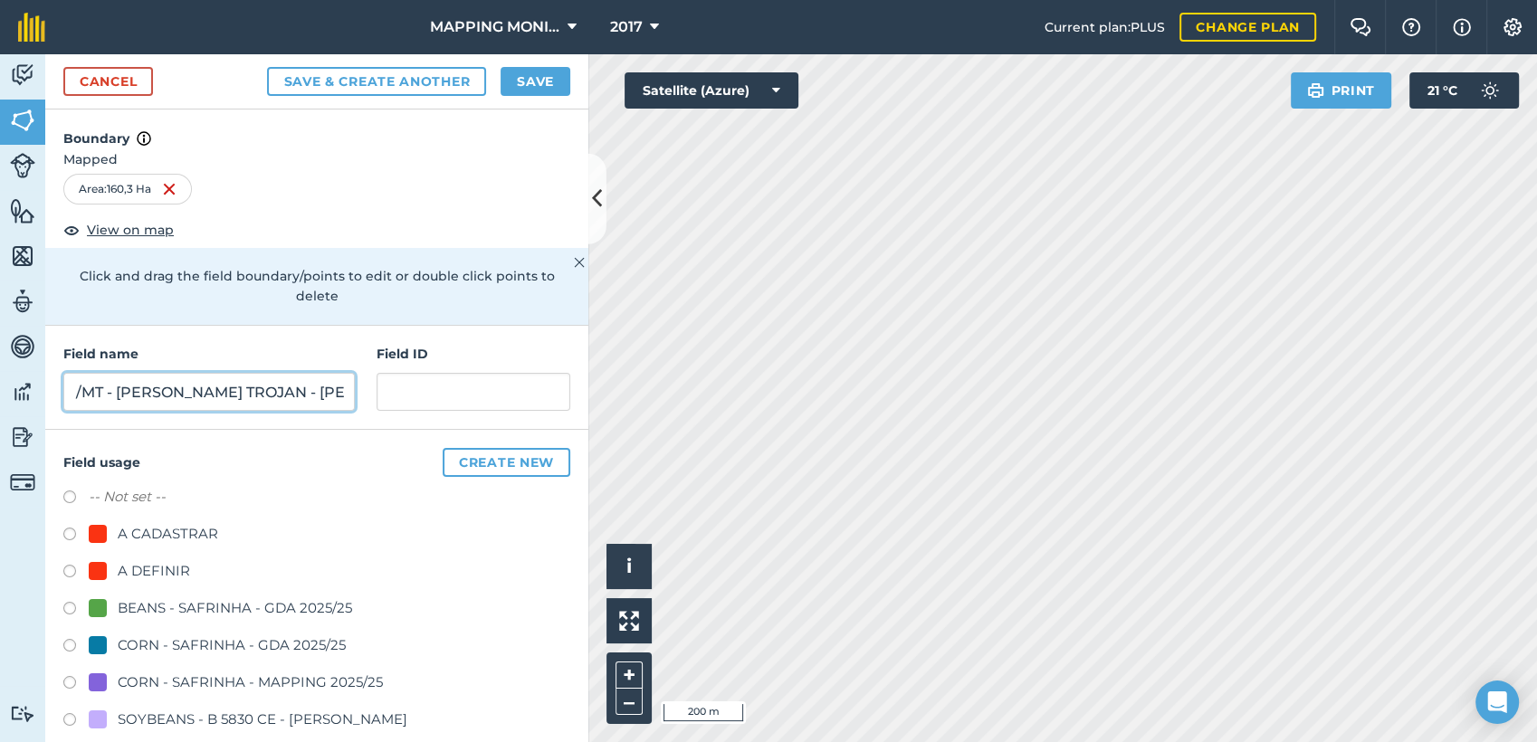
type input "PRIMAVERA DO LESTE/MT - [PERSON_NAME] TROJAN - [PERSON_NAME]"
click at [153, 567] on div "A DEFINIR" at bounding box center [154, 571] width 72 height 22
radio input "true"
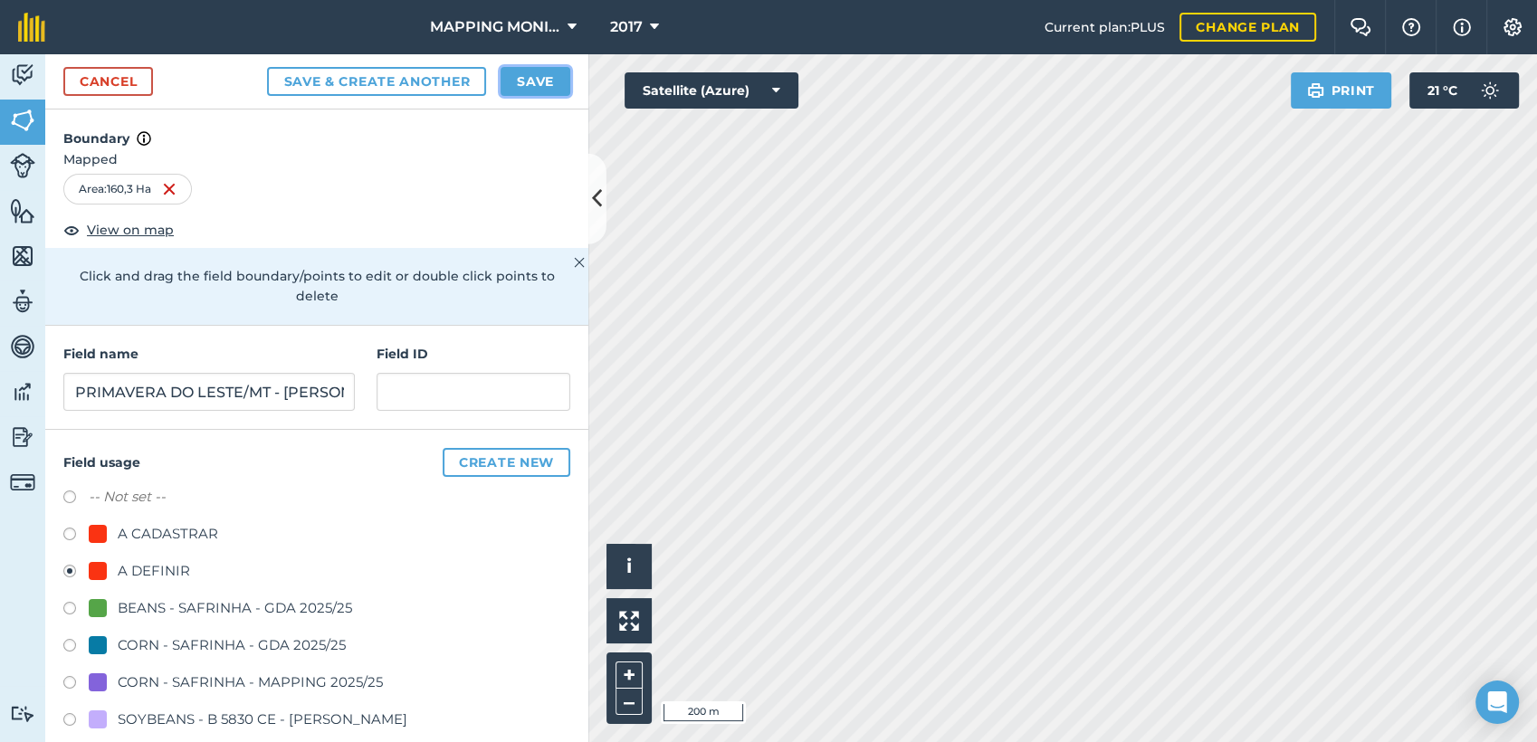
click at [533, 91] on button "Save" at bounding box center [536, 81] width 70 height 29
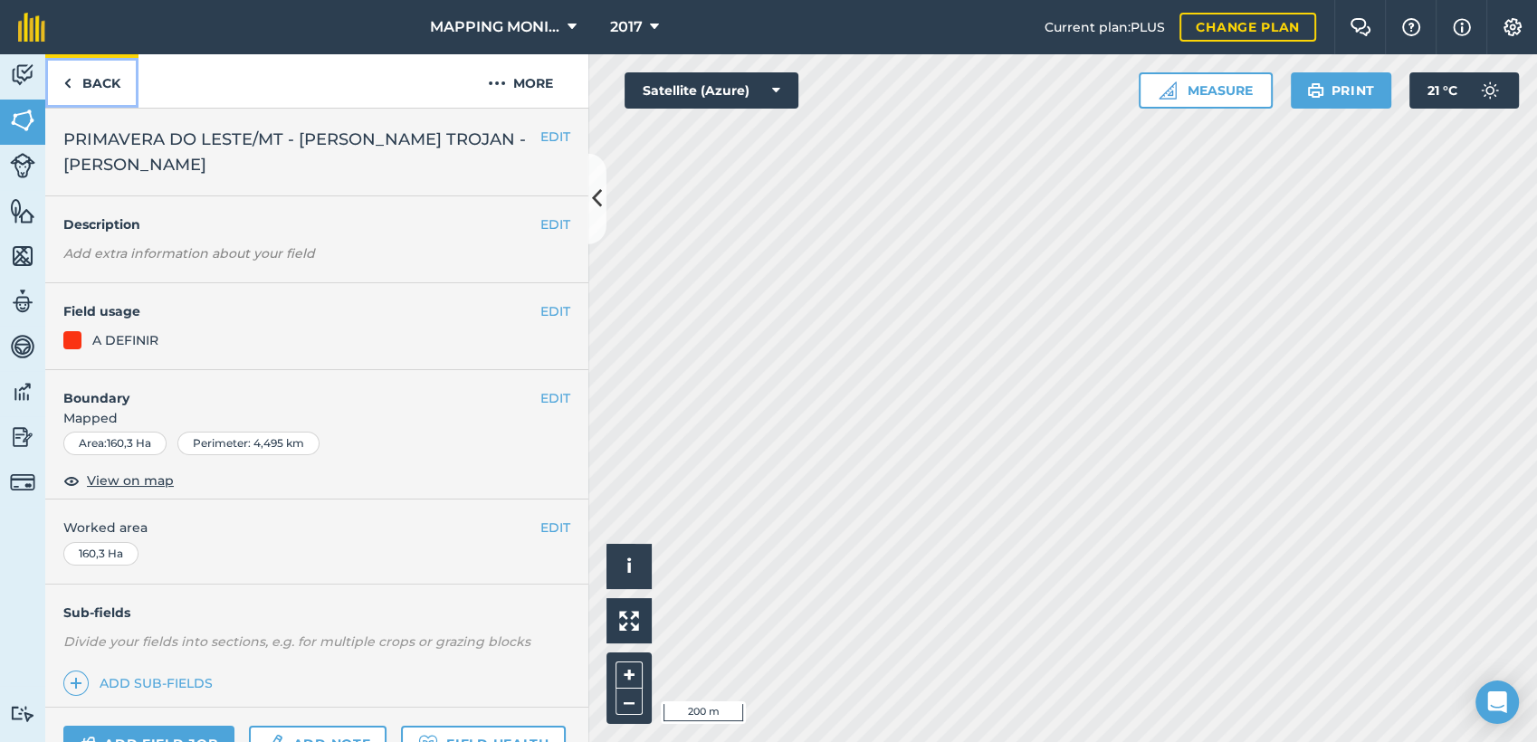
click at [96, 80] on link "Back" at bounding box center [91, 80] width 93 height 53
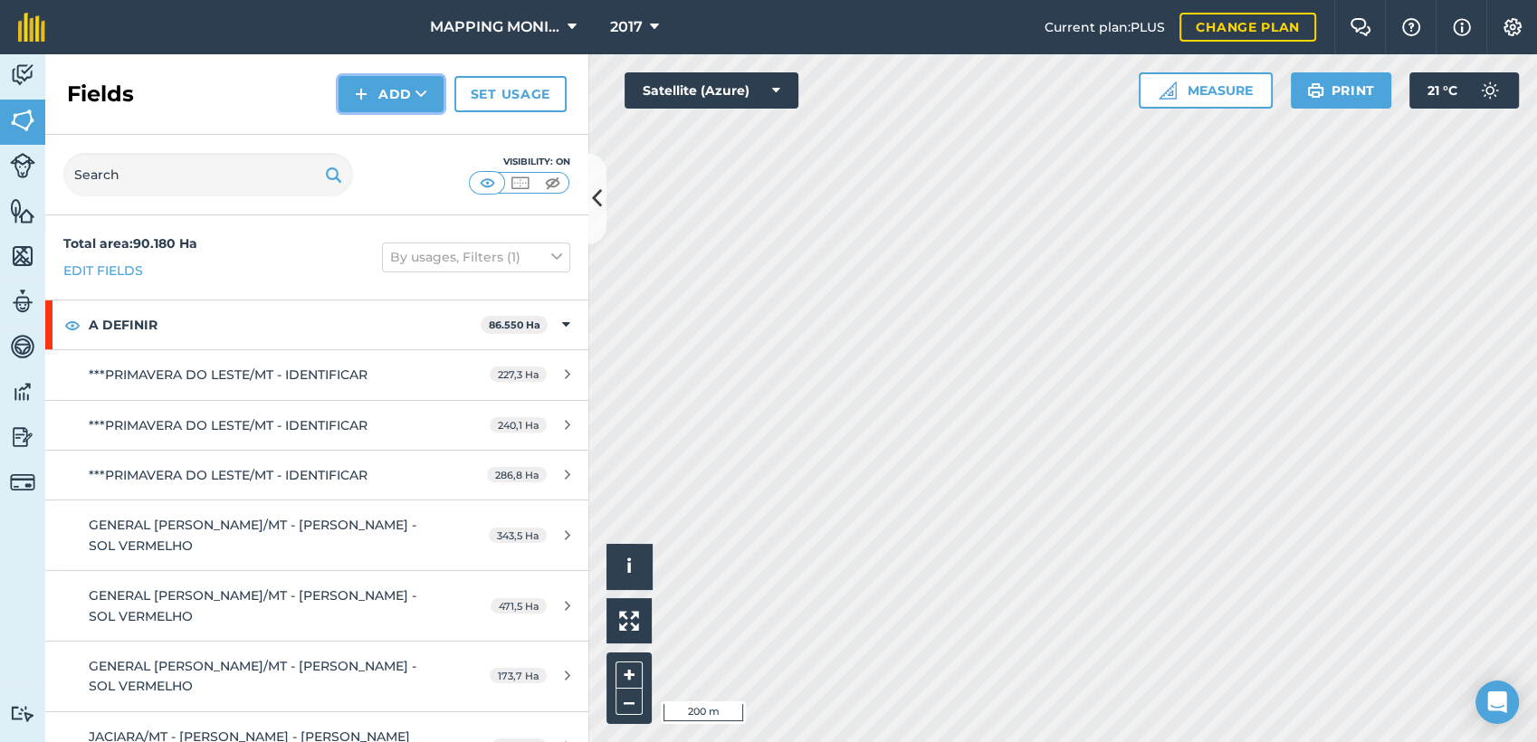
click at [427, 103] on button "Add" at bounding box center [391, 94] width 105 height 36
click at [423, 137] on link "Draw" at bounding box center [391, 135] width 100 height 40
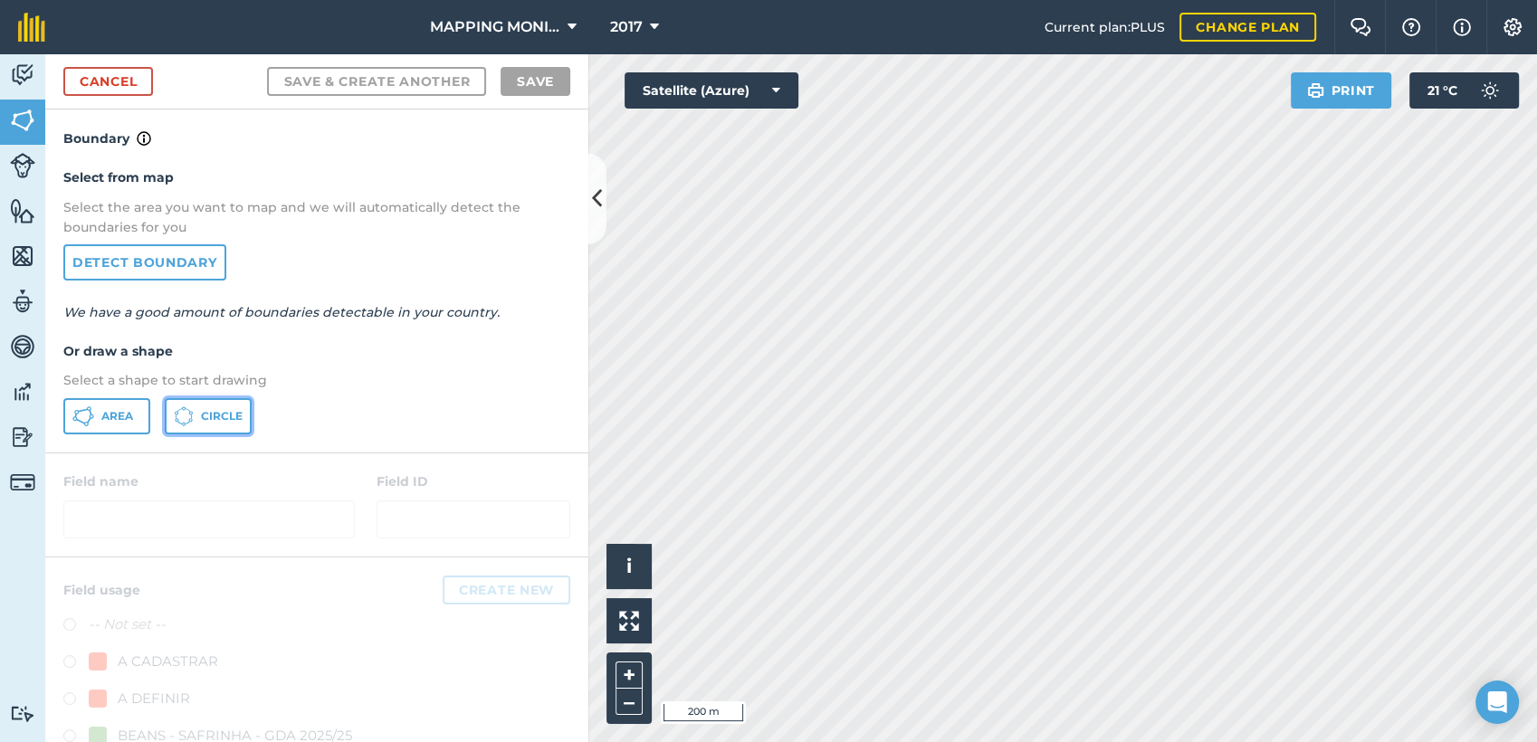
click at [210, 411] on span "Circle" at bounding box center [222, 416] width 42 height 14
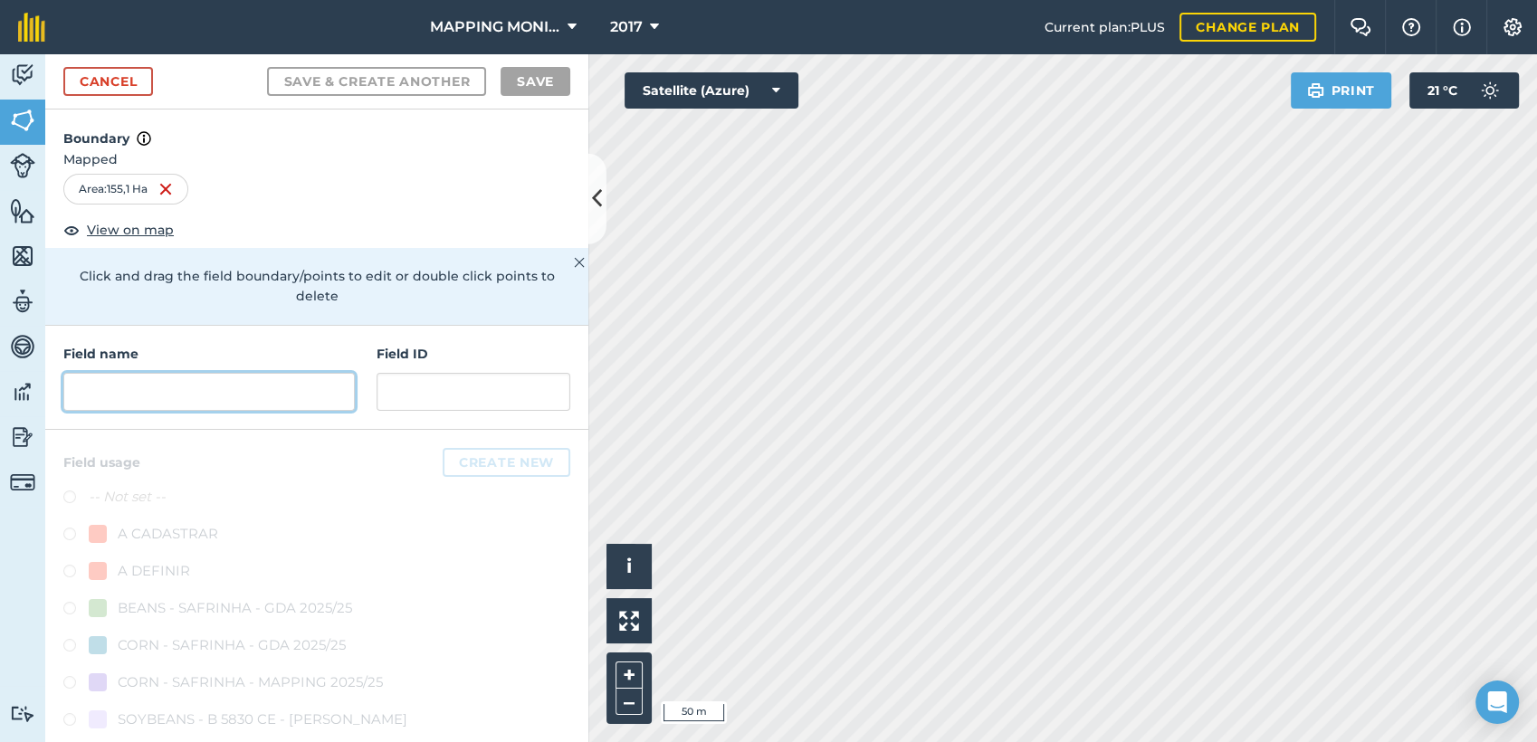
click at [231, 402] on input "text" at bounding box center [208, 392] width 291 height 38
paste input "PRIMAVERA DO LESTE/MT - [PERSON_NAME] TROJAN - [PERSON_NAME]"
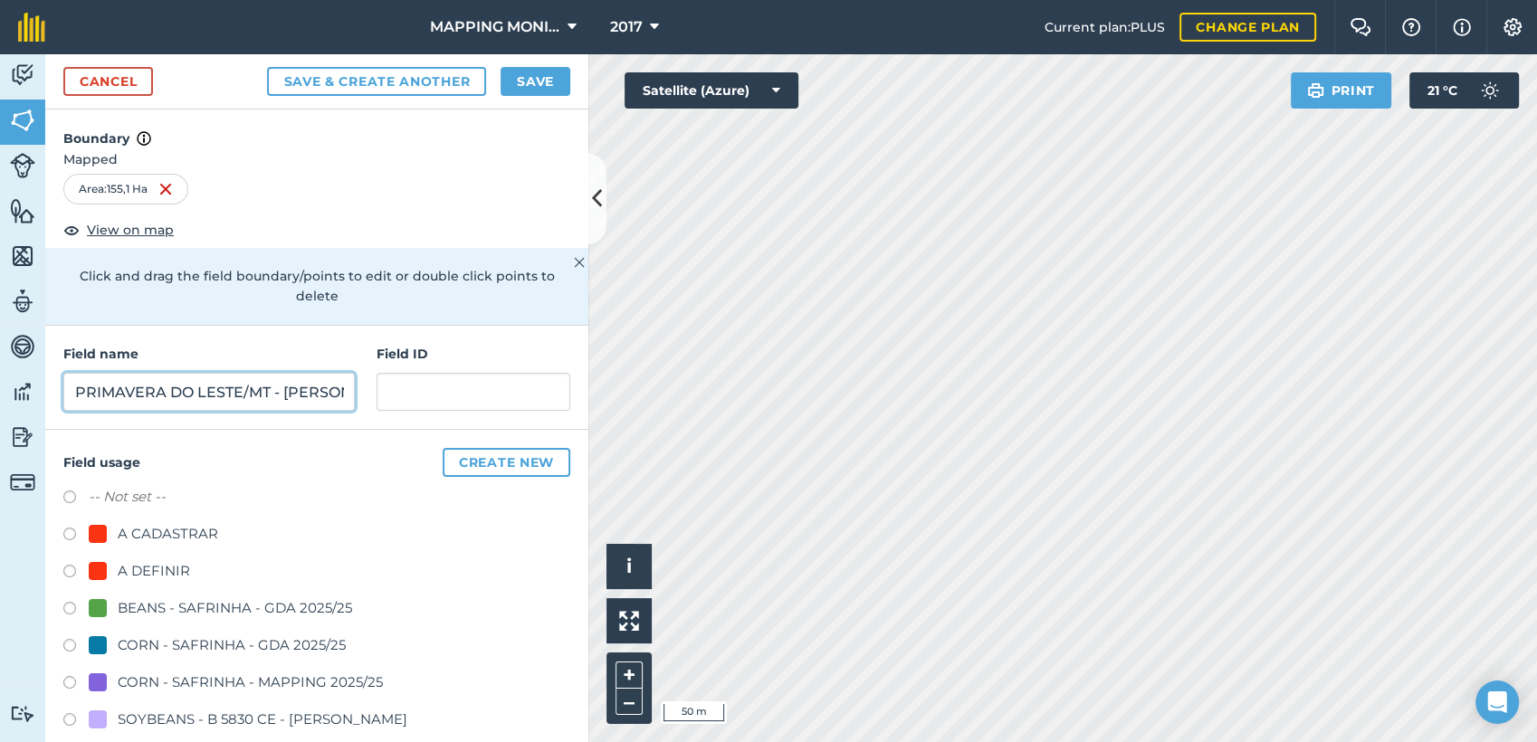
scroll to position [0, 167]
type input "PRIMAVERA DO LESTE/MT - [PERSON_NAME] TROJAN - [PERSON_NAME]"
click at [167, 571] on div "A DEFINIR" at bounding box center [154, 571] width 72 height 22
radio input "true"
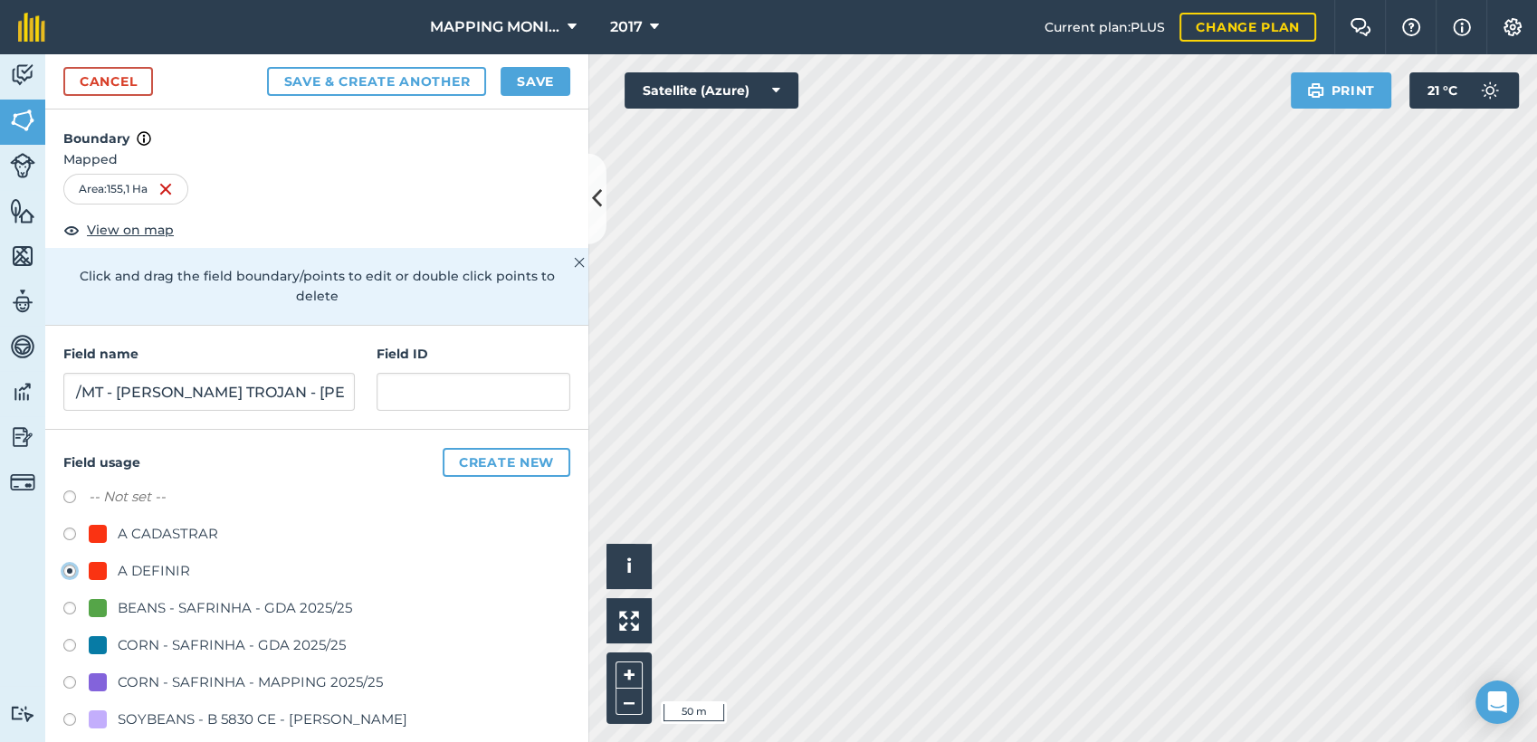
scroll to position [0, 0]
click at [543, 91] on button "Save" at bounding box center [536, 81] width 70 height 29
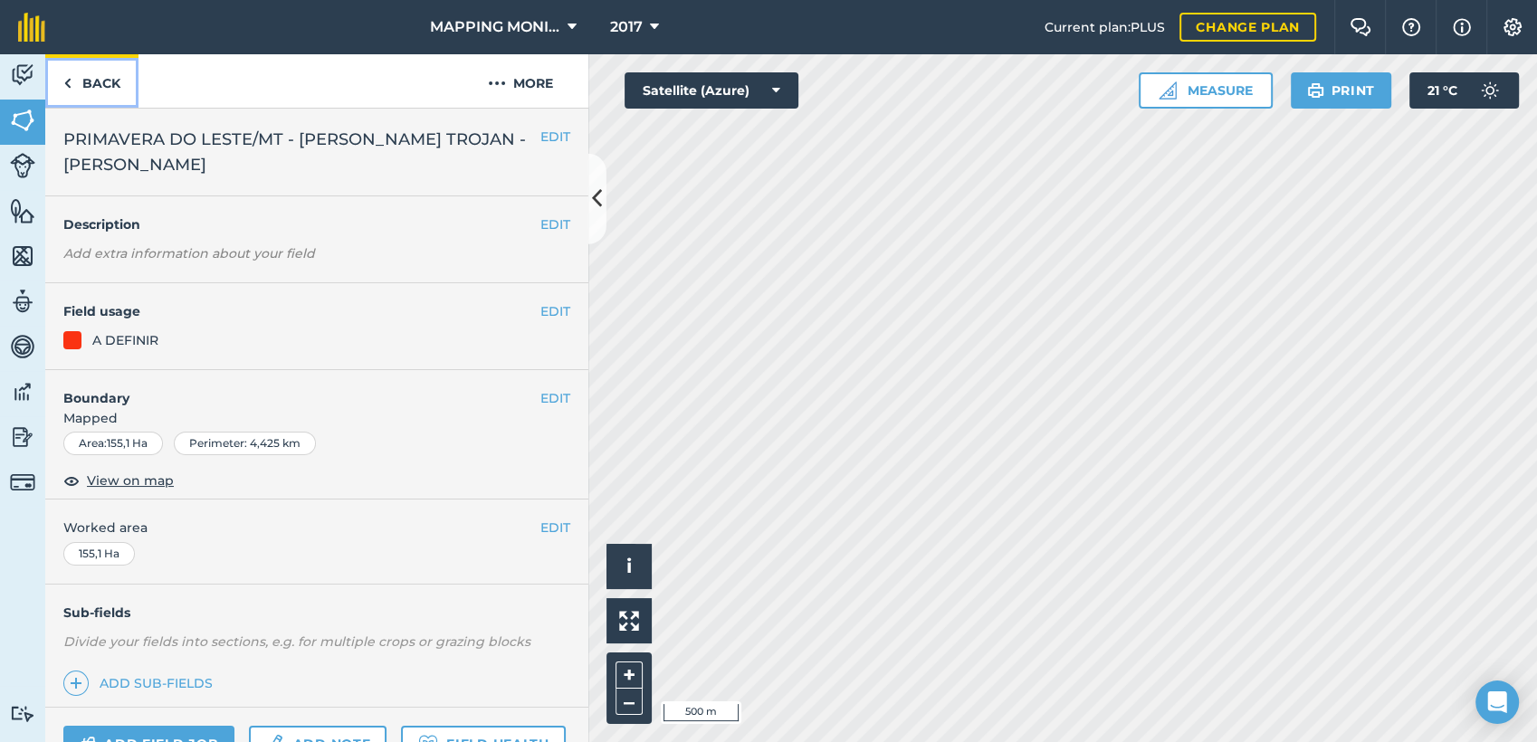
click at [116, 83] on link "Back" at bounding box center [91, 80] width 93 height 53
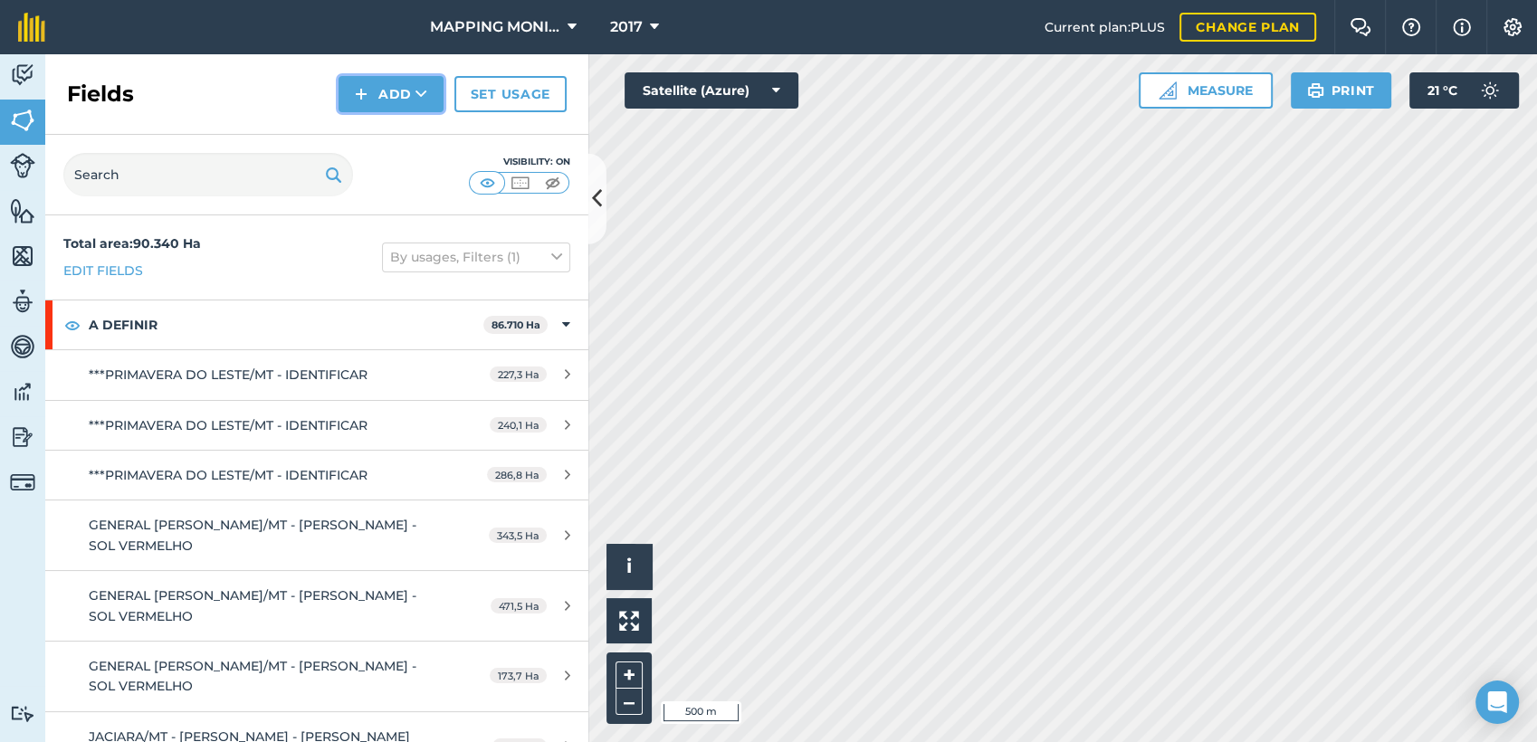
click at [379, 100] on button "Add" at bounding box center [391, 94] width 105 height 36
click at [398, 129] on link "Draw" at bounding box center [391, 135] width 100 height 40
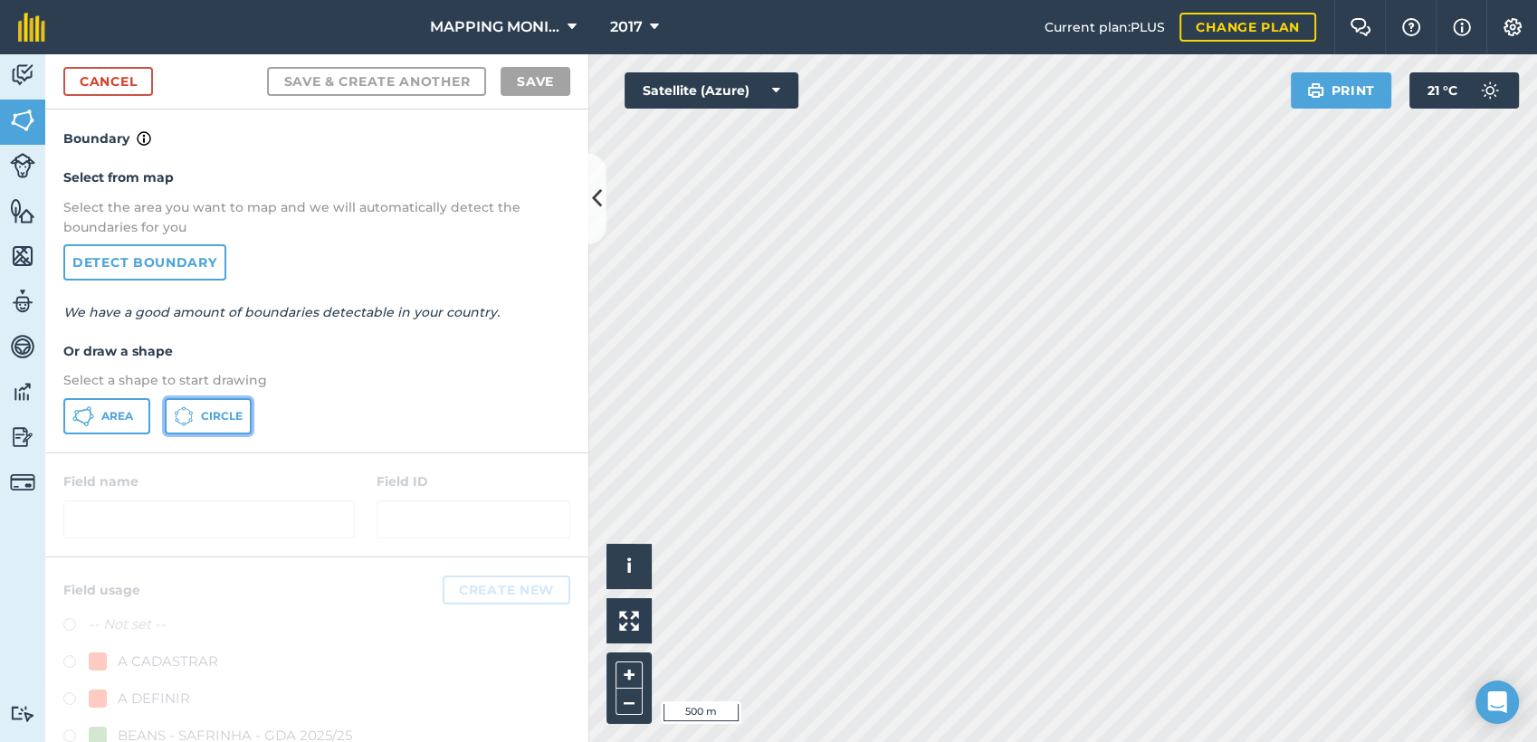
click at [236, 422] on span "Circle" at bounding box center [222, 416] width 42 height 14
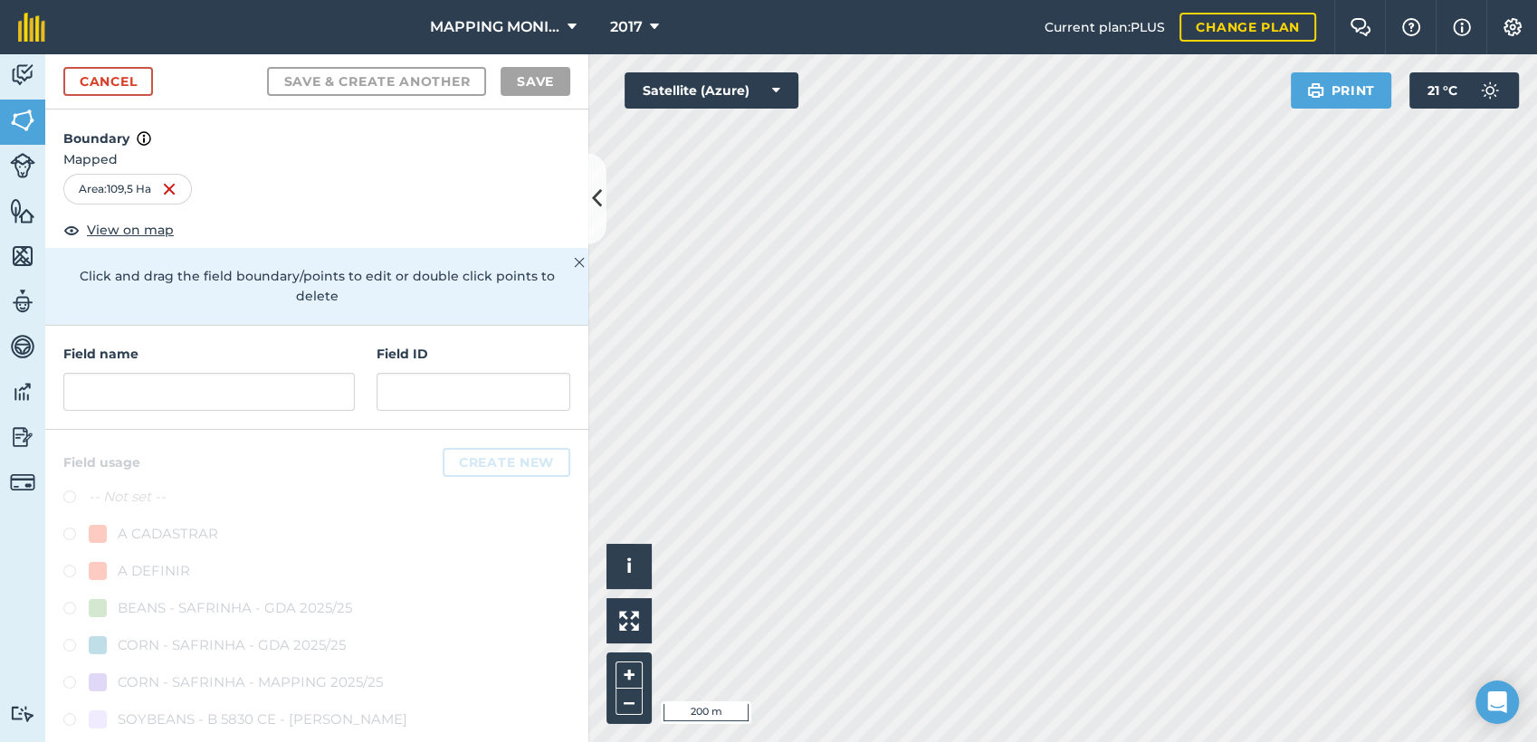
click at [200, 369] on div "Field name" at bounding box center [208, 377] width 291 height 67
click at [203, 376] on input "text" at bounding box center [208, 392] width 291 height 38
paste input "PRIMAVERA DO LESTE/MT - [PERSON_NAME] TROJAN - [PERSON_NAME]"
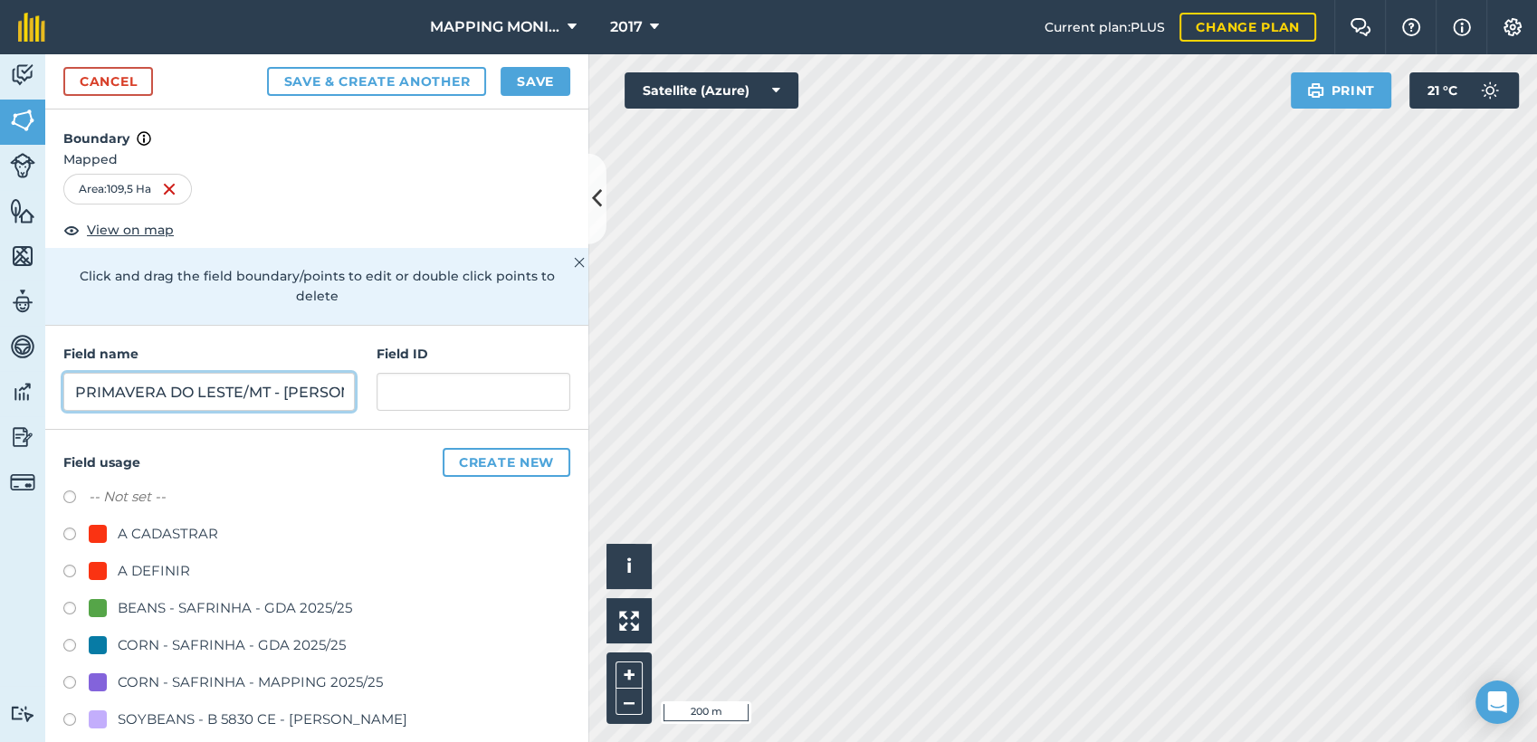
scroll to position [0, 167]
type input "PRIMAVERA DO LESTE/MT - [PERSON_NAME] TROJAN - [PERSON_NAME]"
click at [170, 577] on div "A DEFINIR" at bounding box center [154, 571] width 72 height 22
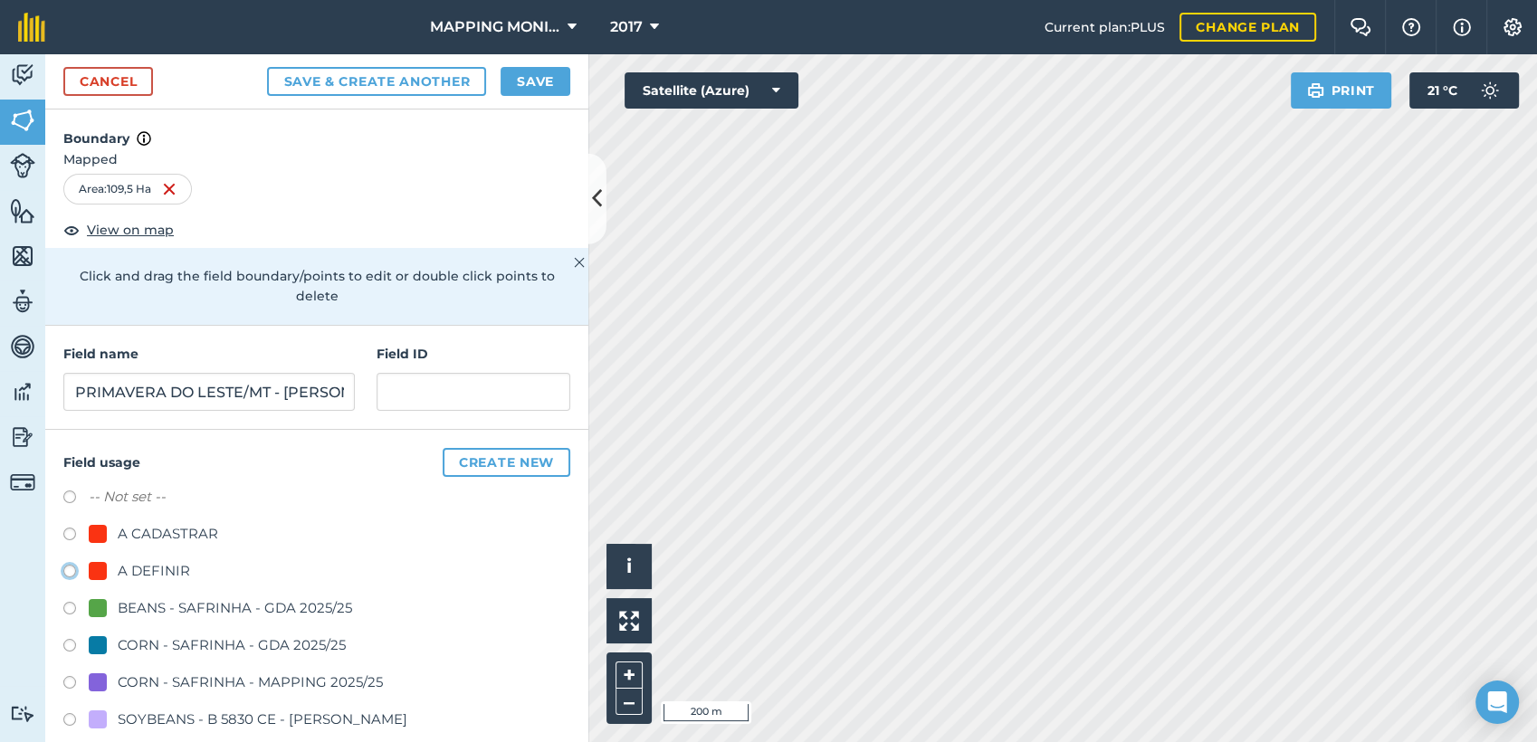
radio input "true"
click at [540, 63] on div "Cancel Save & Create Another Save" at bounding box center [316, 81] width 543 height 55
click at [529, 86] on button "Save" at bounding box center [536, 81] width 70 height 29
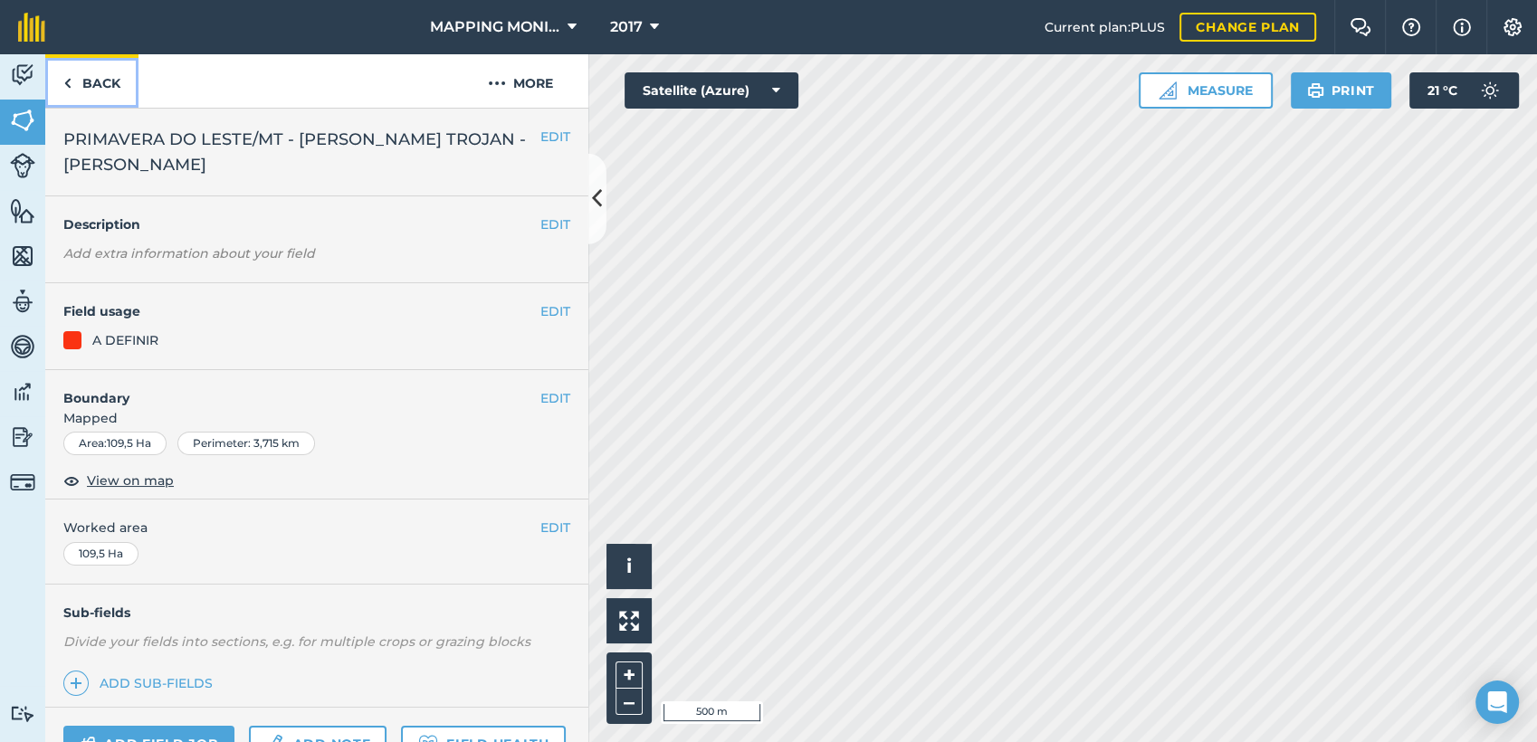
click at [101, 91] on link "Back" at bounding box center [91, 80] width 93 height 53
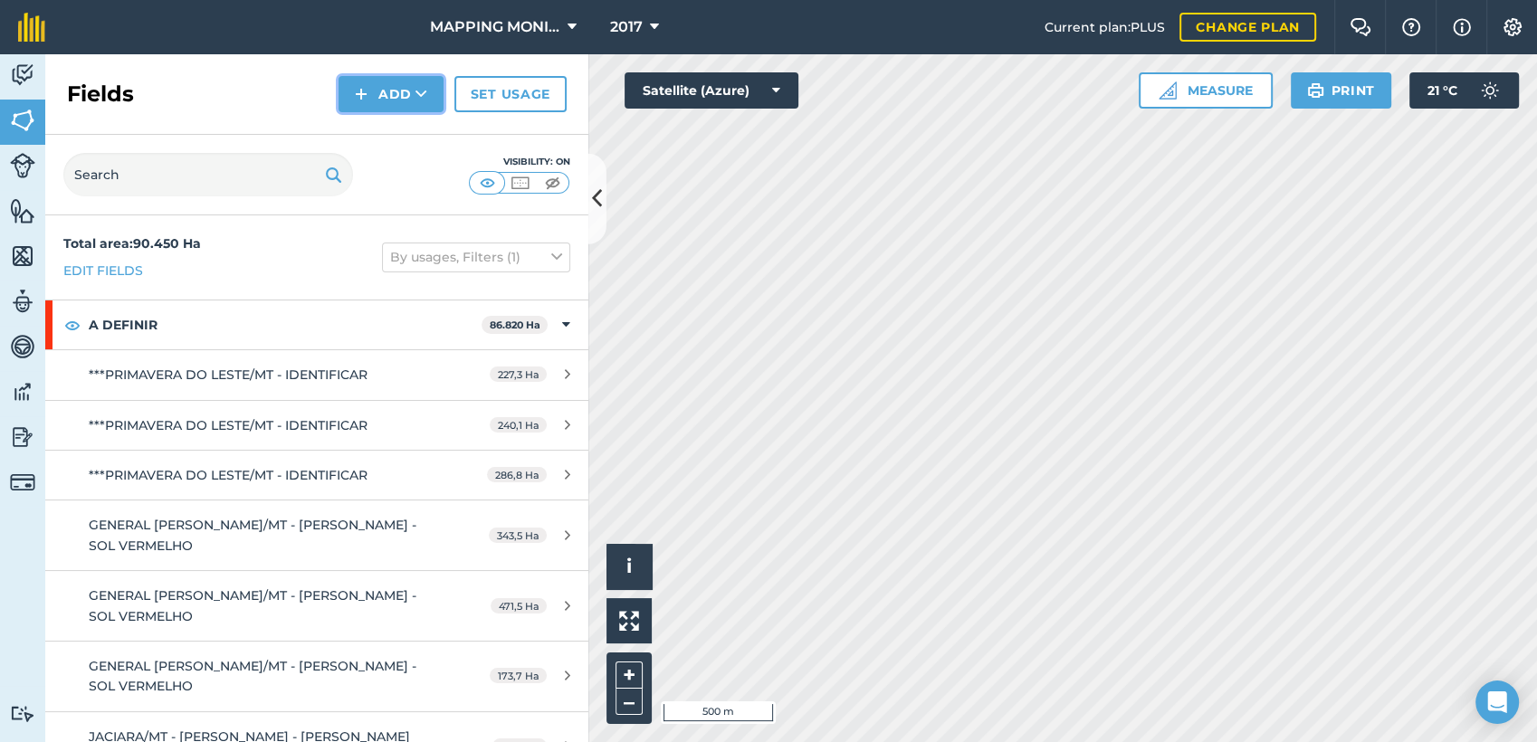
click at [408, 108] on button "Add" at bounding box center [391, 94] width 105 height 36
click at [411, 141] on link "Draw" at bounding box center [391, 135] width 100 height 40
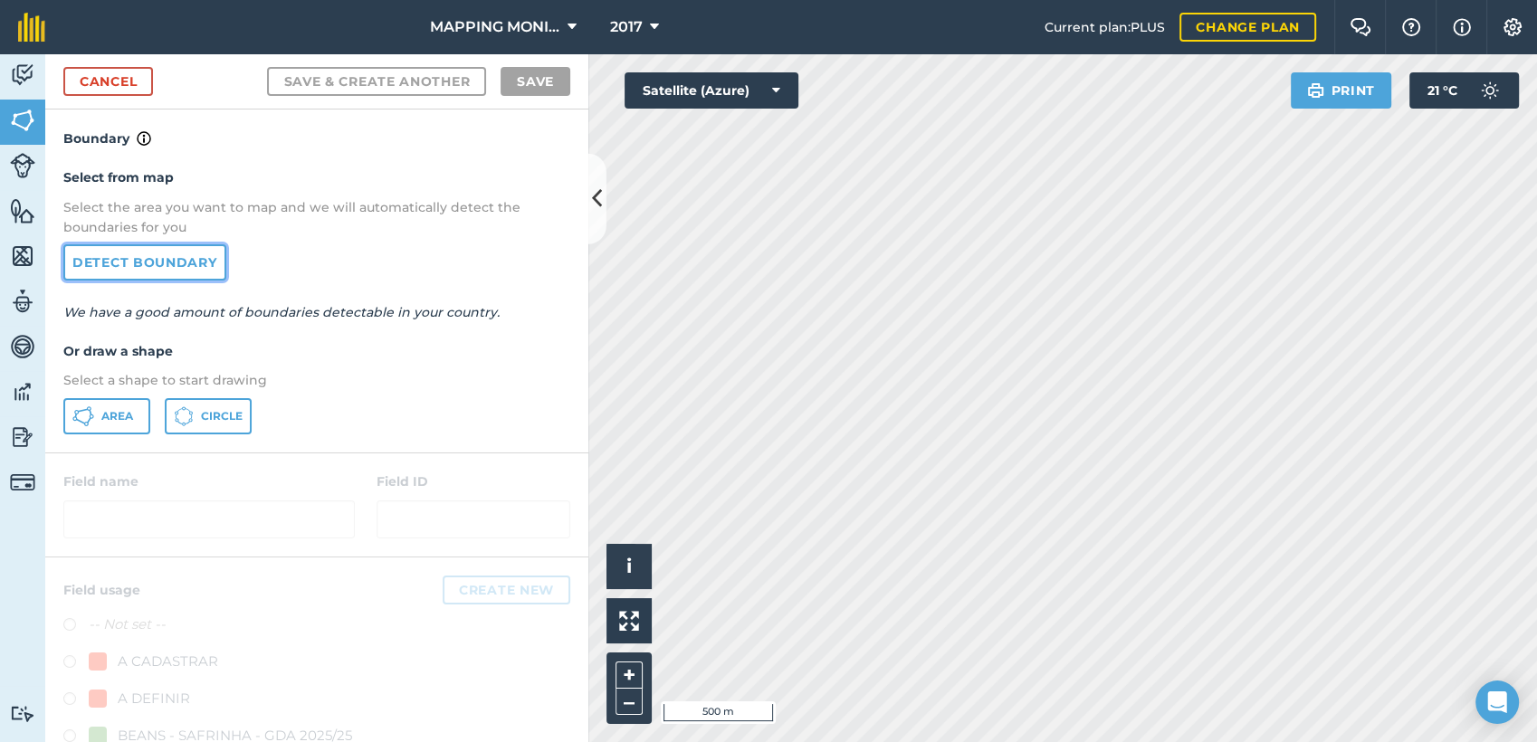
click at [138, 268] on link "Detect boundary" at bounding box center [144, 262] width 163 height 36
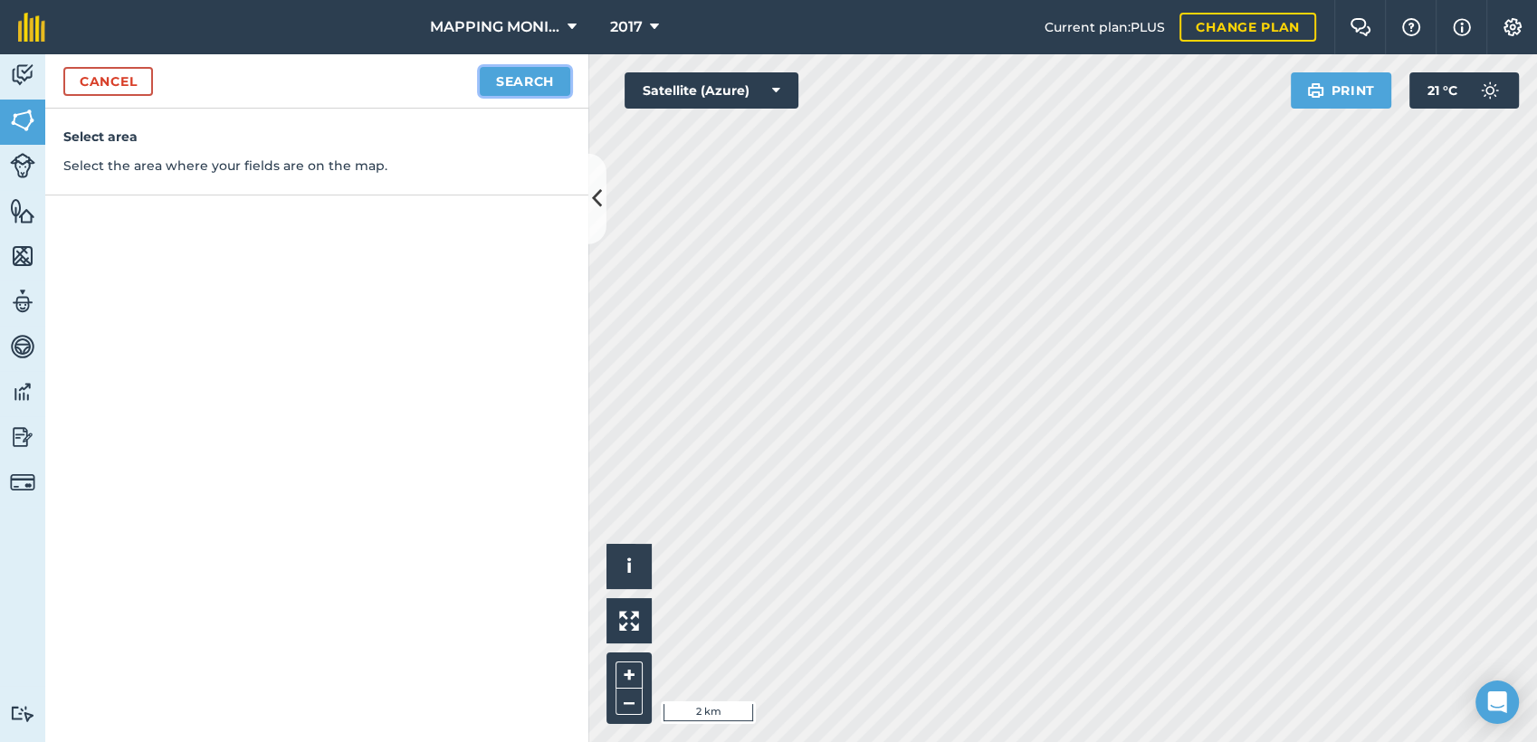
click at [523, 91] on button "Search" at bounding box center [525, 81] width 91 height 29
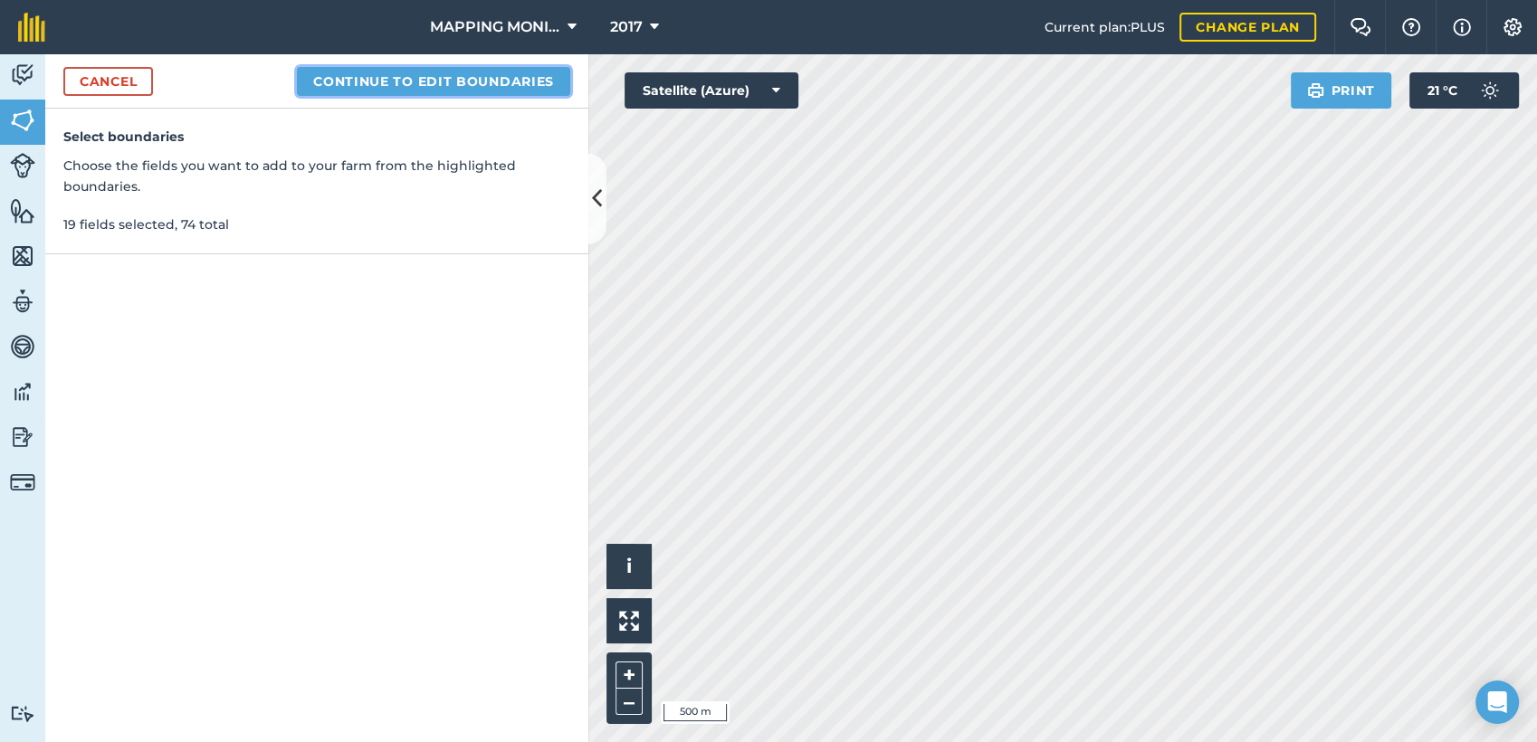
click at [472, 90] on button "Continue to edit boundaries" at bounding box center [433, 81] width 273 height 29
